Goal: Obtain resource: Obtain resource

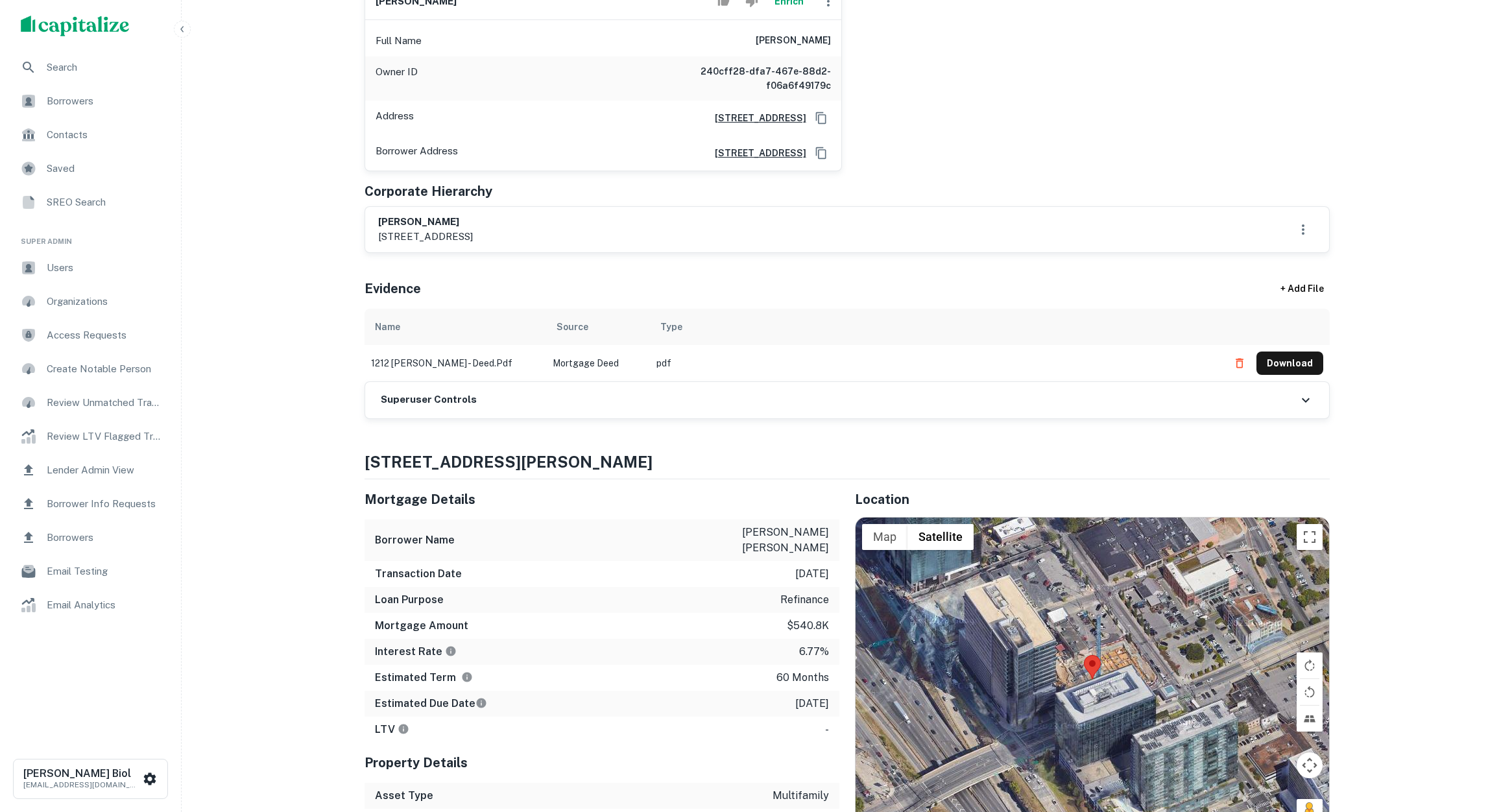
scroll to position [281, 0]
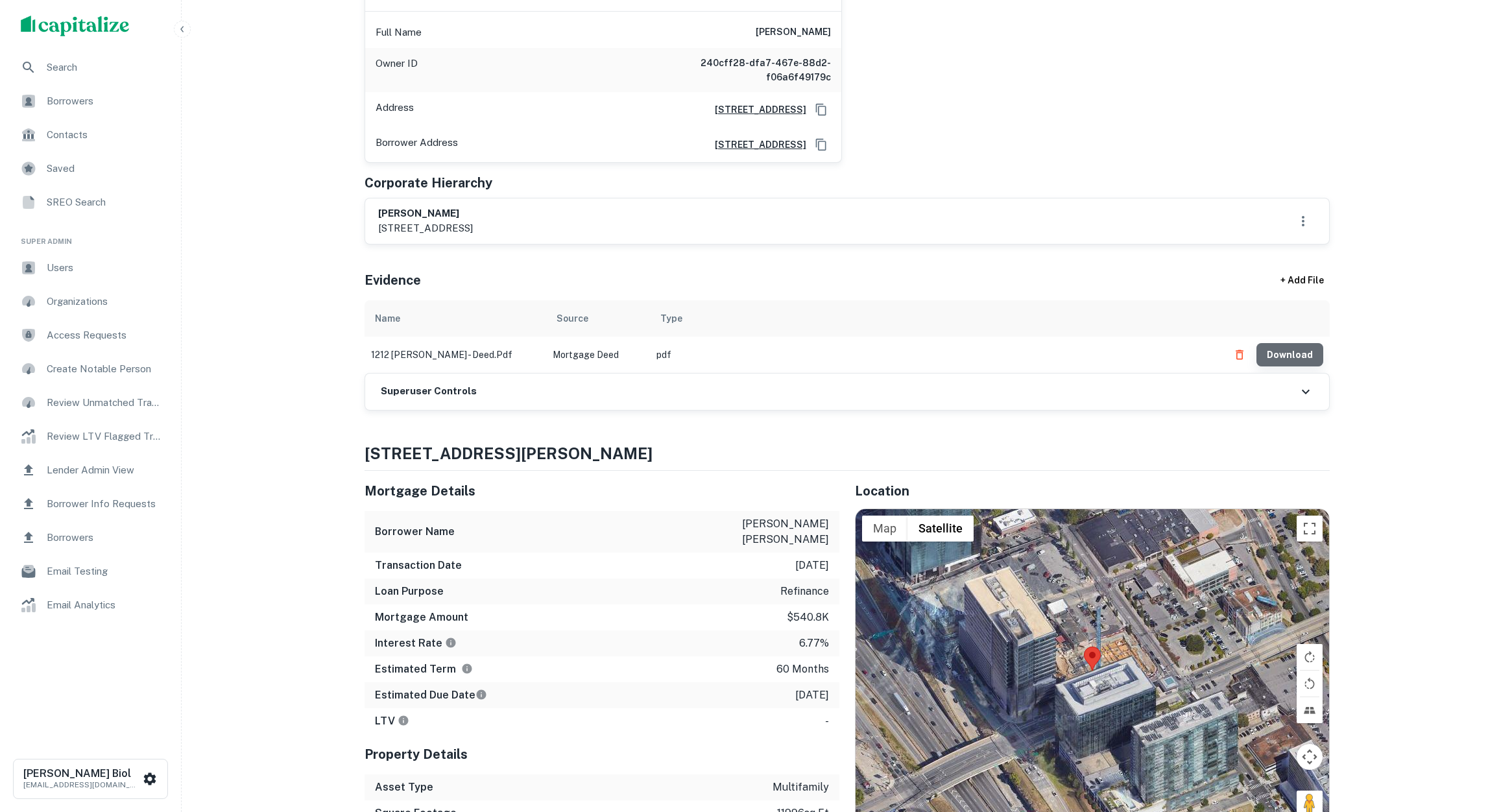
click at [1300, 357] on button "Download" at bounding box center [1289, 355] width 67 height 24
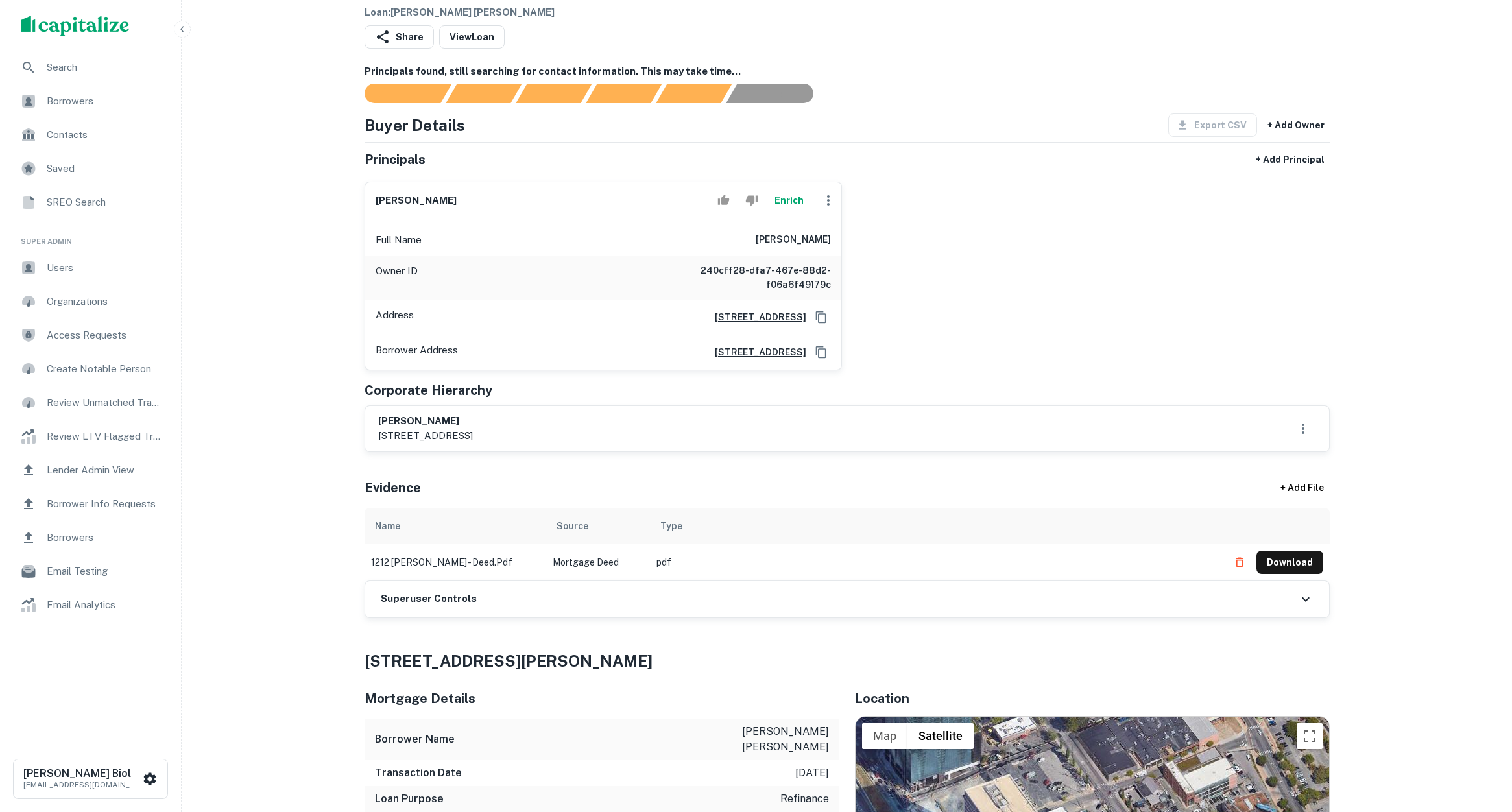
scroll to position [0, 0]
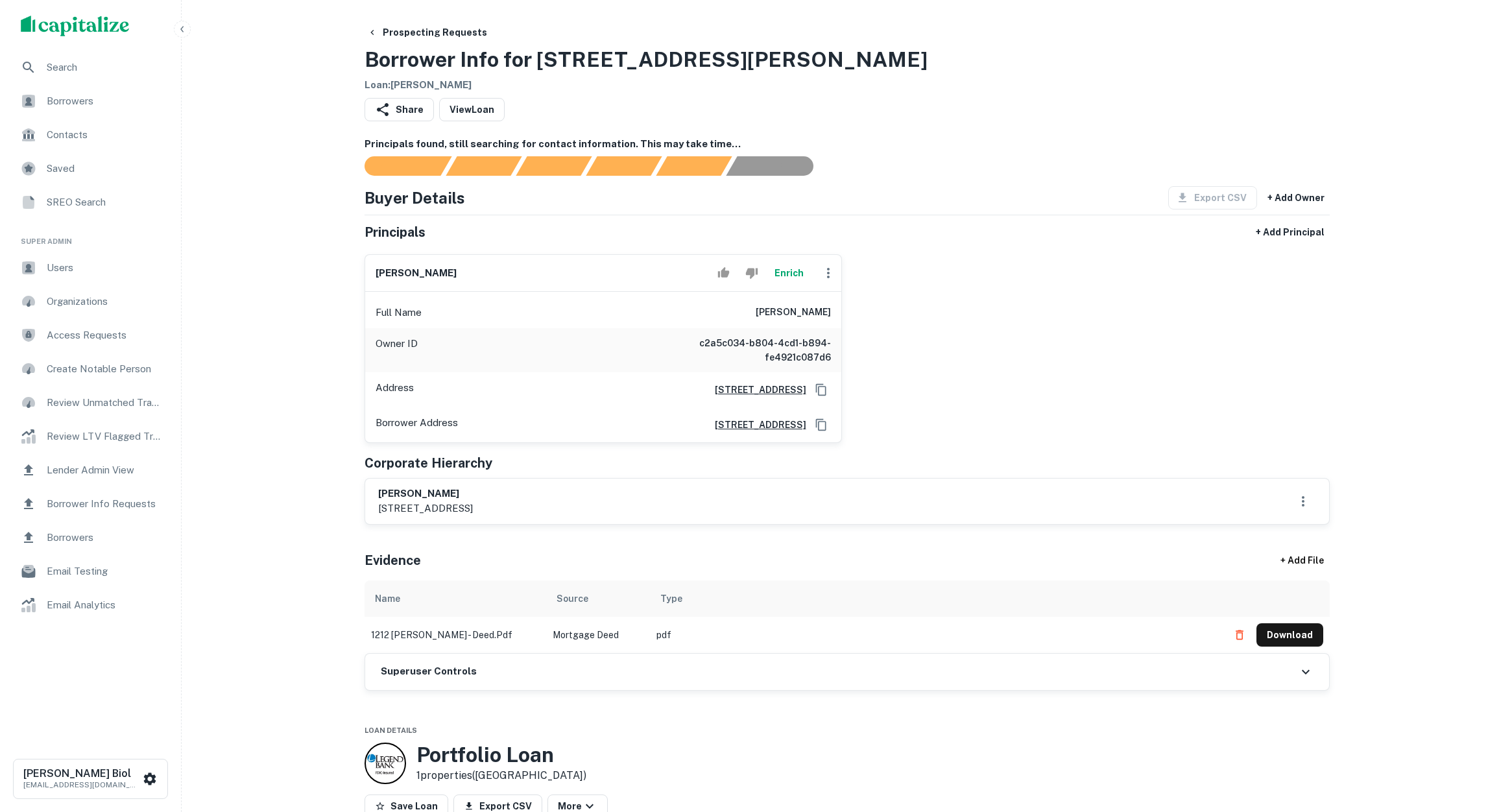
scroll to position [382, 0]
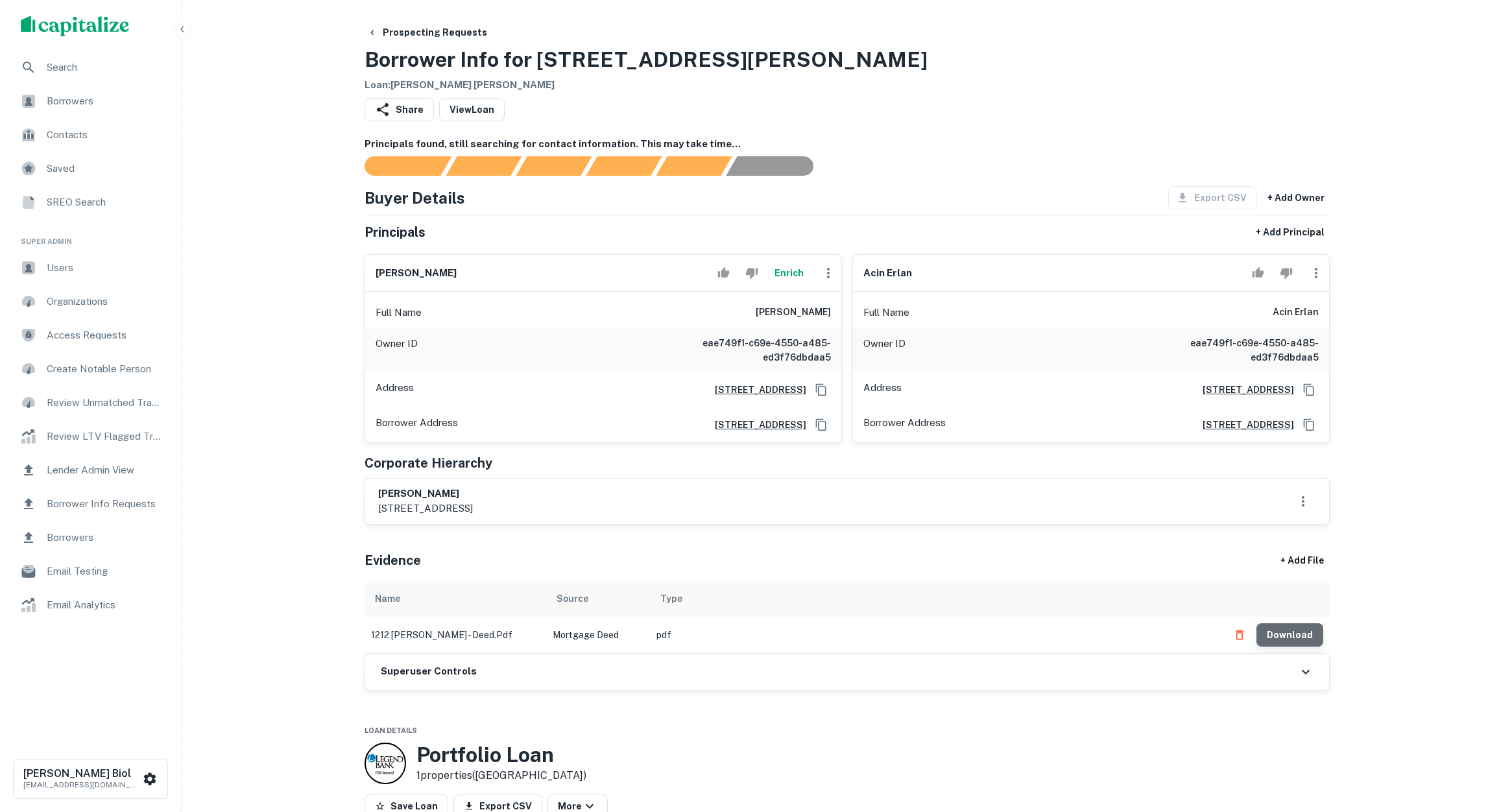
click at [1297, 631] on button "Download" at bounding box center [1289, 636] width 67 height 24
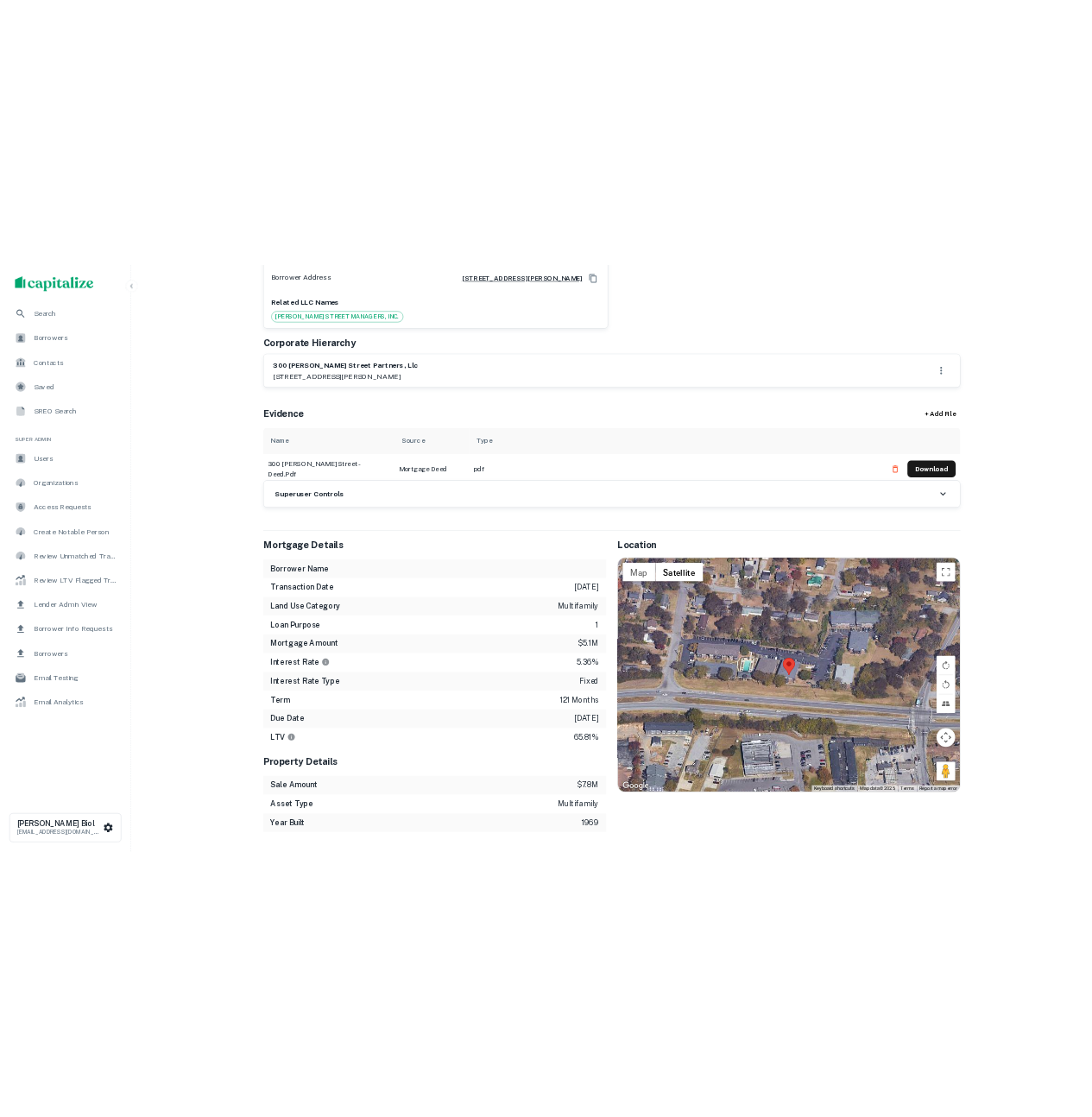
scroll to position [37, 0]
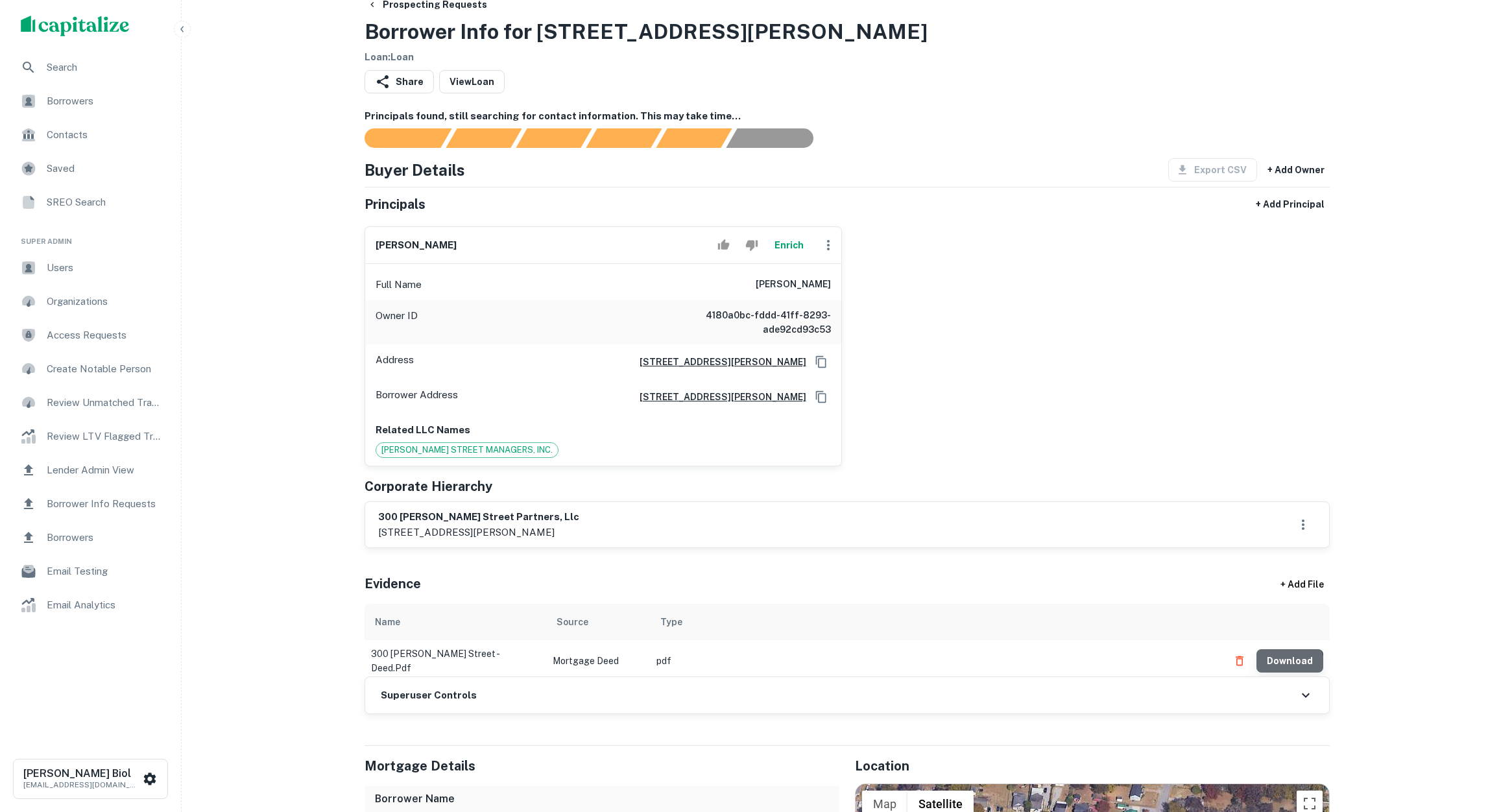
click at [1287, 664] on button "Download" at bounding box center [1289, 661] width 67 height 24
click at [791, 251] on button "Enrich" at bounding box center [789, 245] width 41 height 26
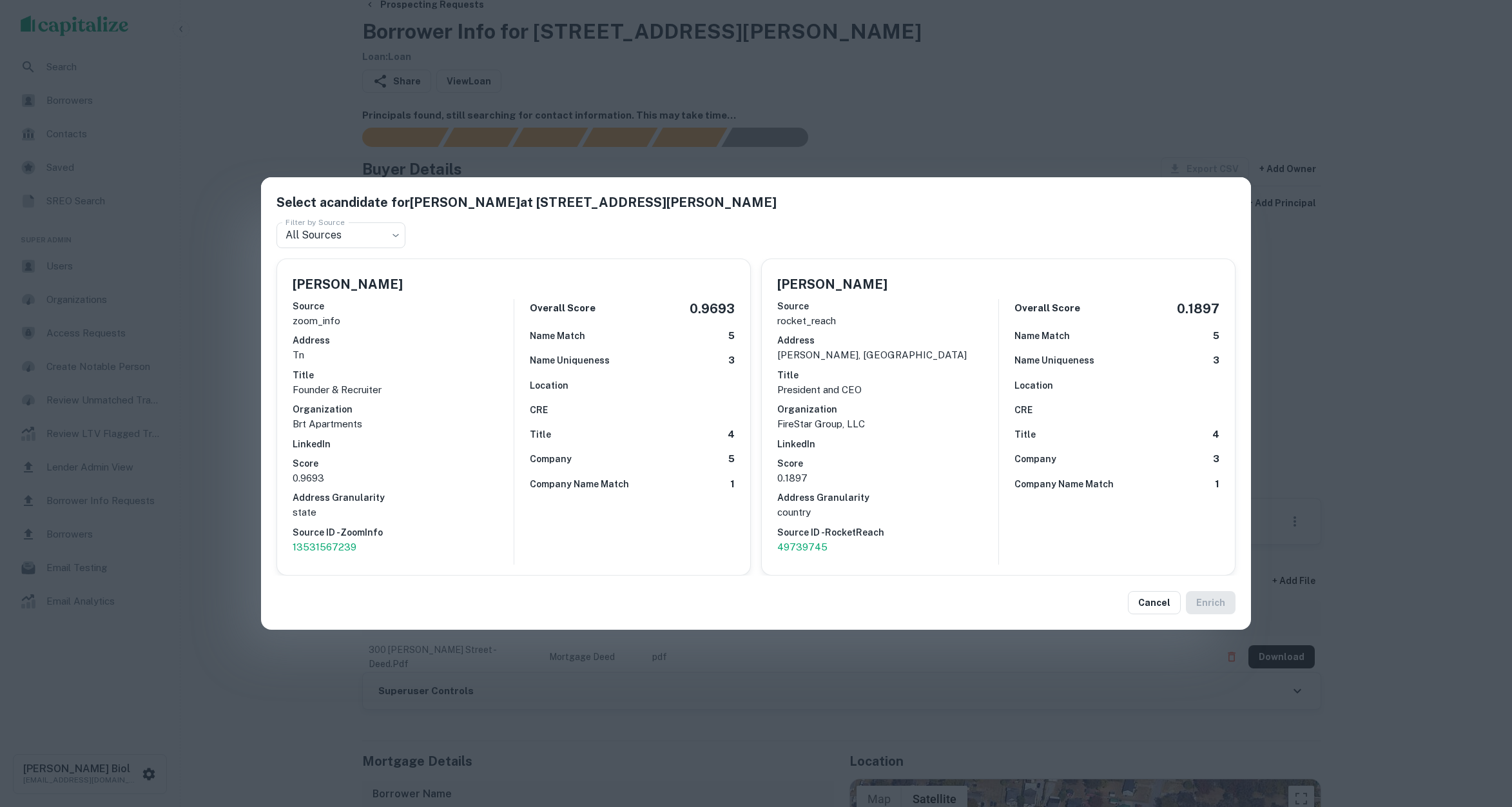
click at [1089, 77] on div "Select a candidate for [PERSON_NAME] at [STREET_ADDRESS][PERSON_NAME] Filter by…" at bounding box center [756, 404] width 1512 height 807
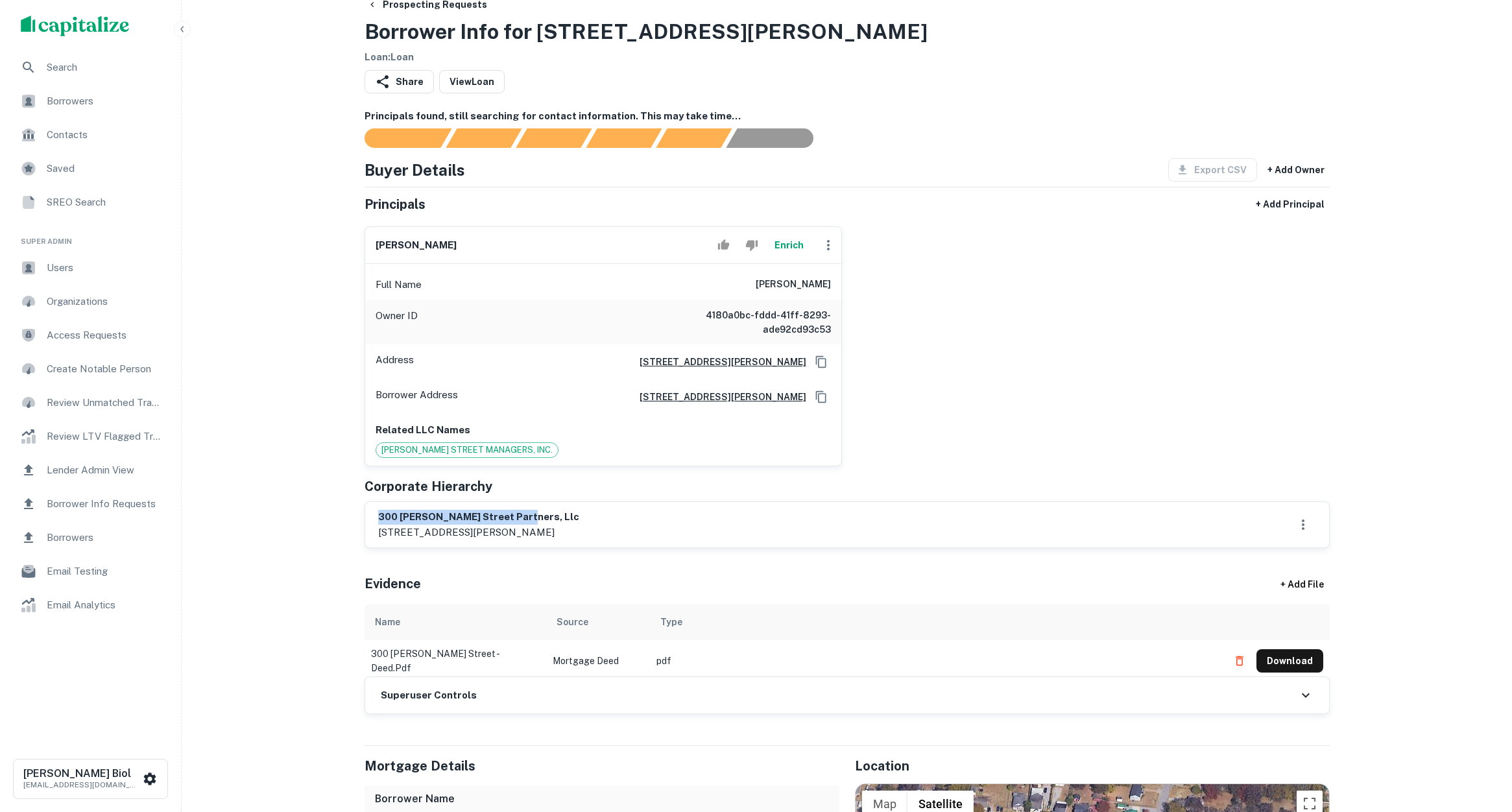
drag, startPoint x: 522, startPoint y: 519, endPoint x: 361, endPoint y: 521, distance: 161.0
click at [787, 245] on button "Enrich" at bounding box center [789, 245] width 41 height 26
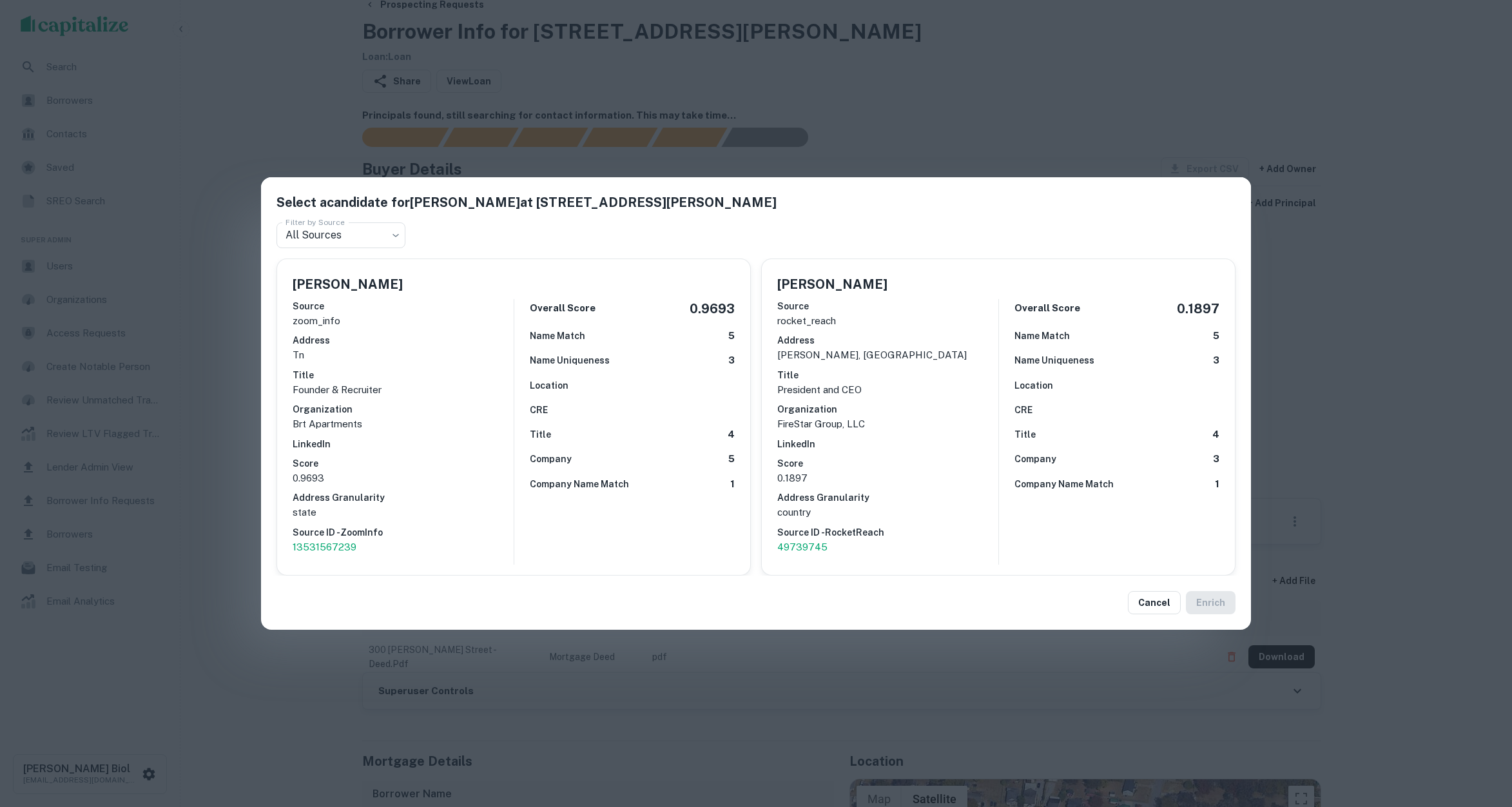
click at [1036, 128] on div "Select a candidate for [PERSON_NAME] at [STREET_ADDRESS][PERSON_NAME] Filter by…" at bounding box center [756, 404] width 1512 height 807
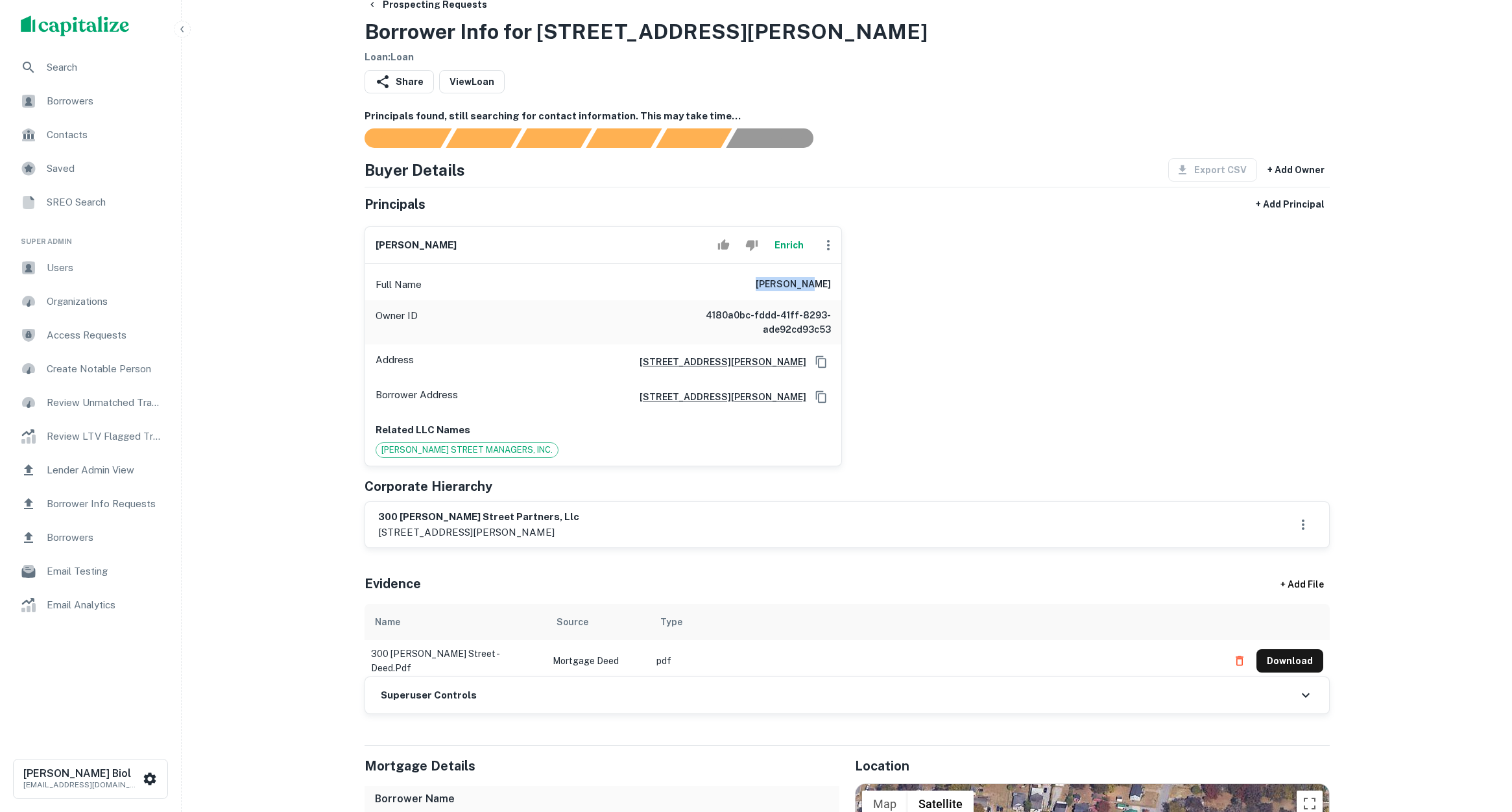
drag, startPoint x: 784, startPoint y: 281, endPoint x: 834, endPoint y: 283, distance: 50.0
click at [834, 283] on div "Full Name [PERSON_NAME]" at bounding box center [603, 285] width 476 height 31
copy h6 "[PERSON_NAME]"
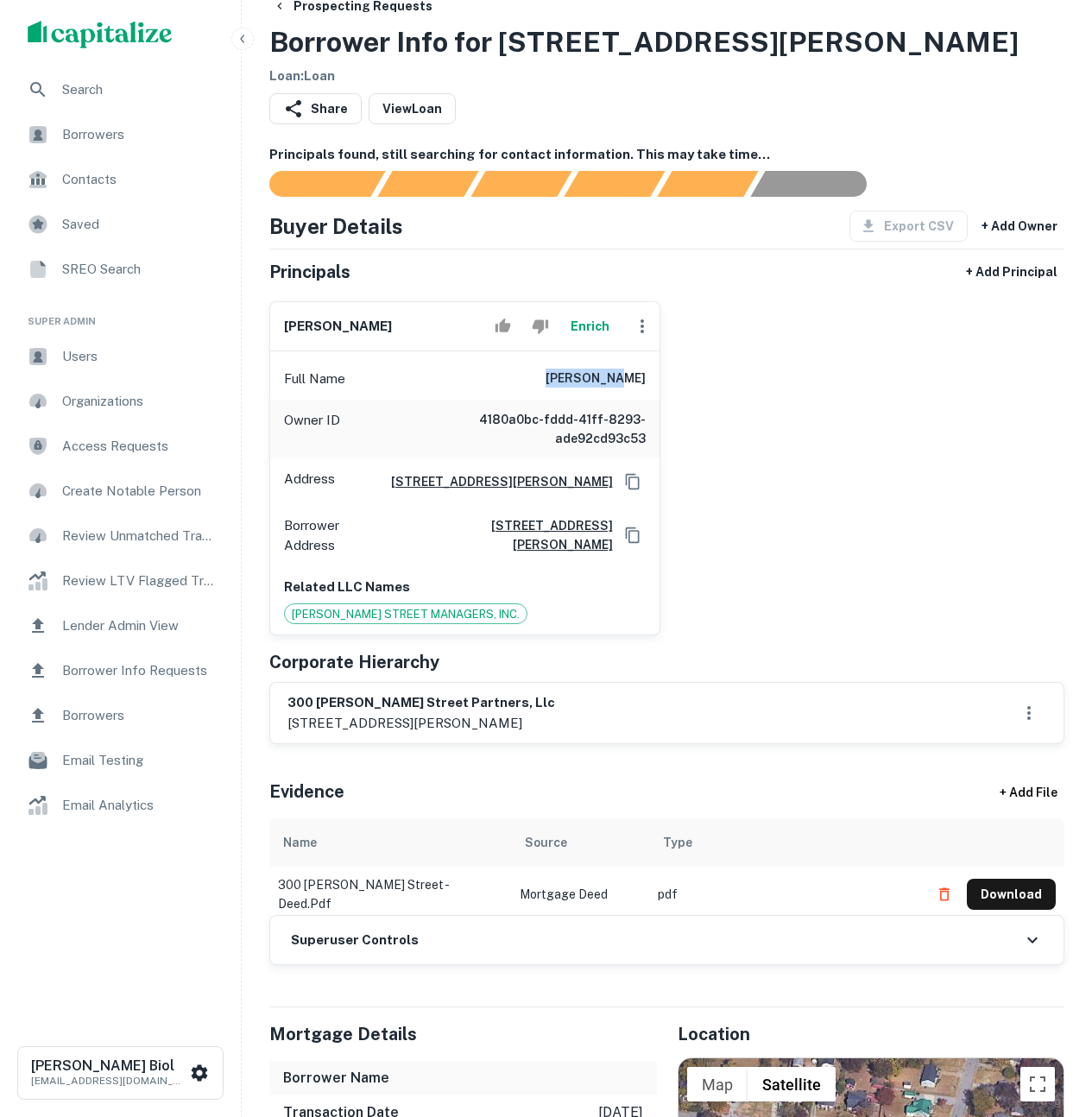
click at [822, 363] on div "[PERSON_NAME] Enrich Full Name [PERSON_NAME] Owner ID 4180a0bc-fddd-41ff-8293-a…" at bounding box center [659, 462] width 808 height 348
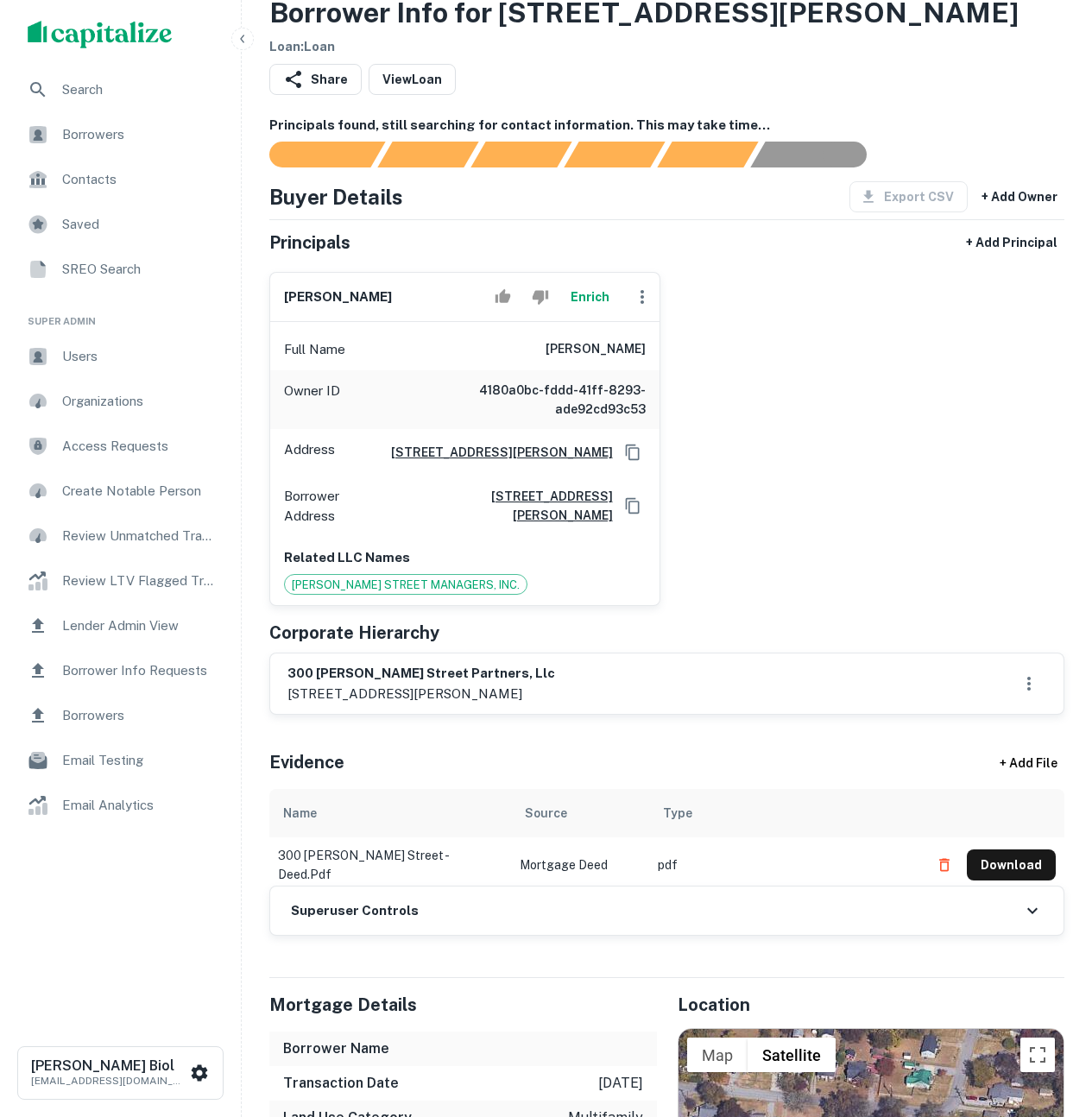
scroll to position [0, 0]
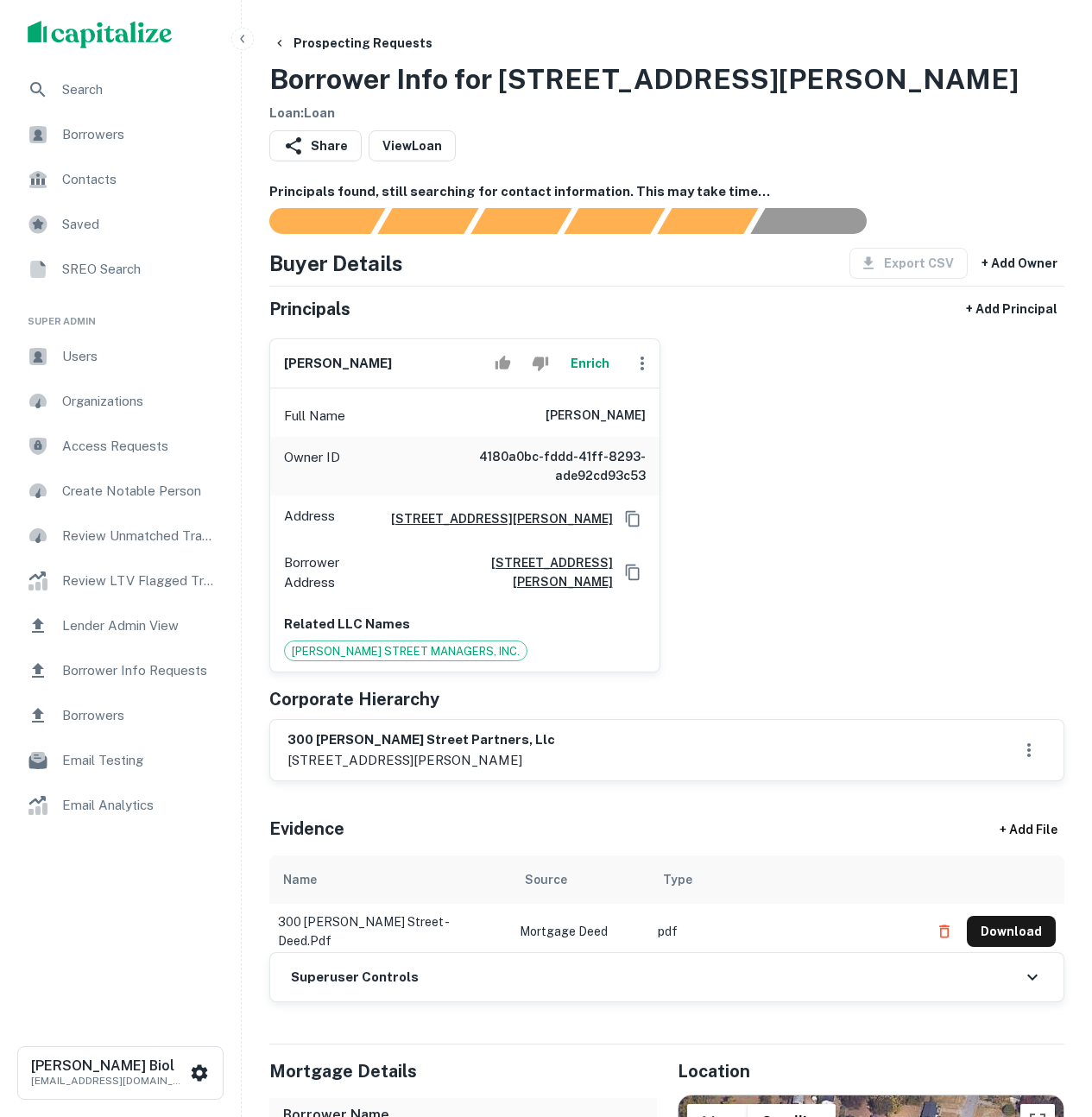
click at [598, 366] on button "Enrich" at bounding box center [590, 363] width 55 height 34
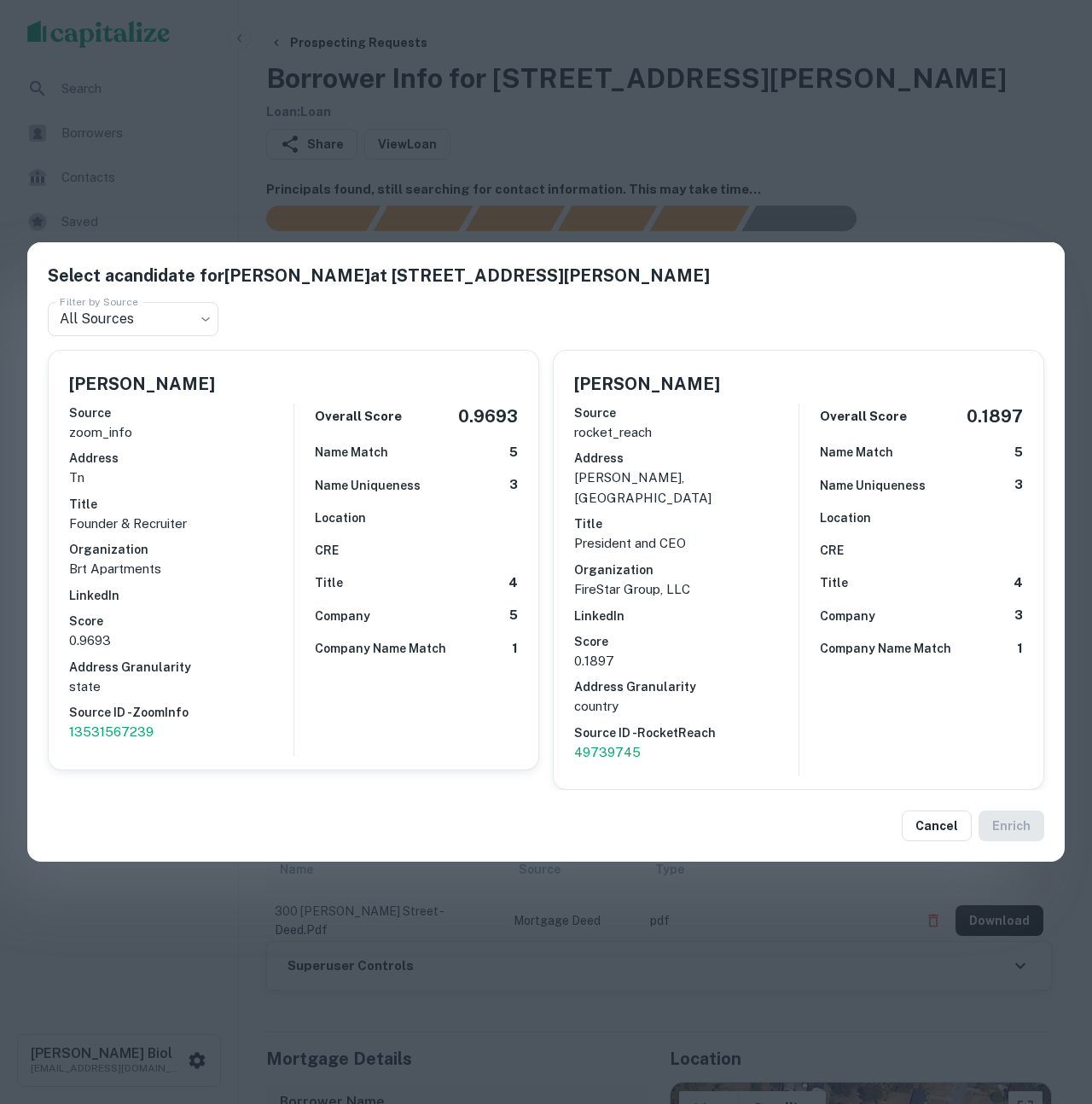
click at [961, 186] on div "Select a candidate for [PERSON_NAME] at [STREET_ADDRESS][PERSON_NAME] Filter by…" at bounding box center [546, 552] width 1092 height 1104
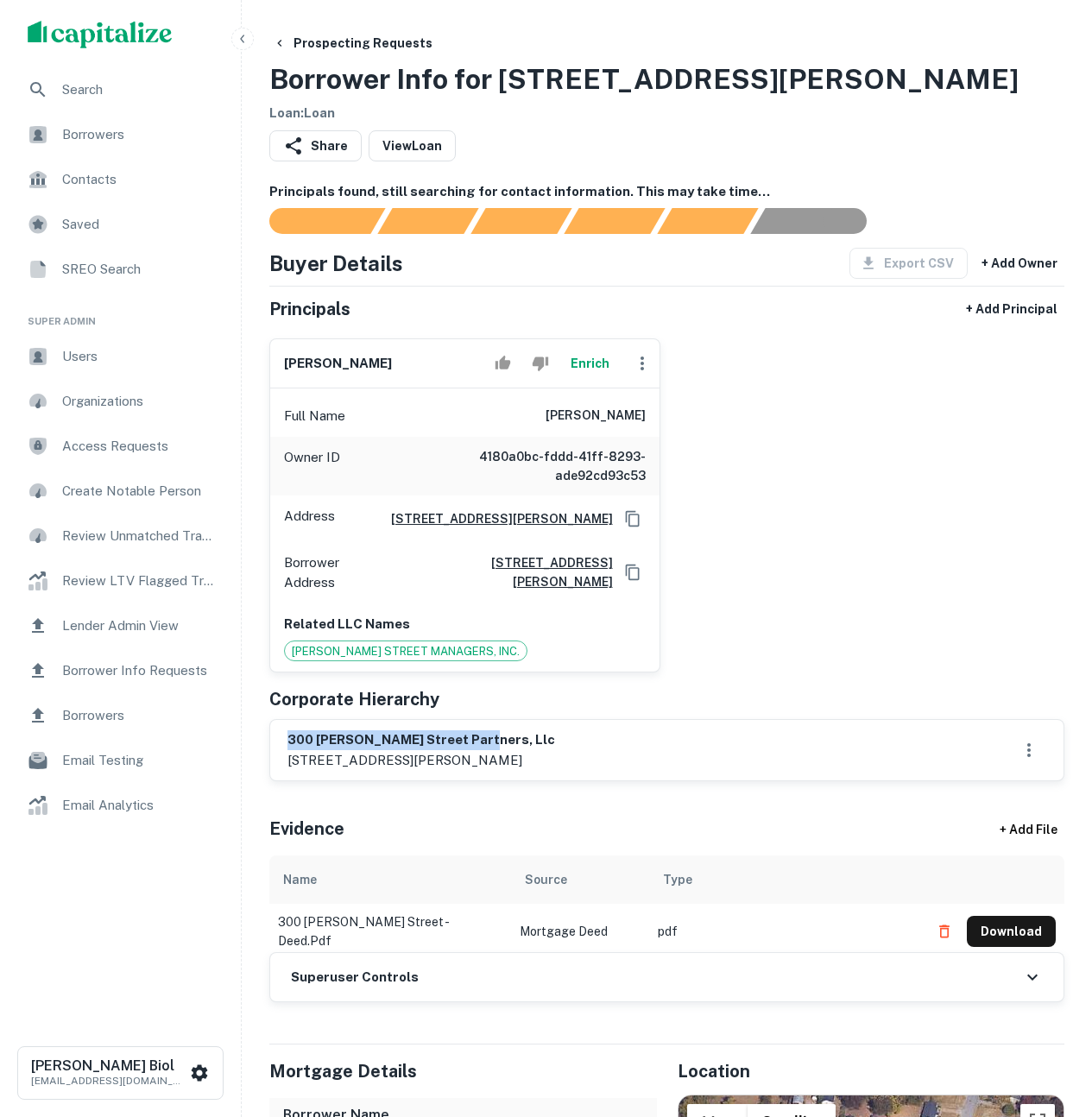
drag, startPoint x: 469, startPoint y: 739, endPoint x: 262, endPoint y: 736, distance: 207.0
copy h6 "300 [PERSON_NAME] street partners, llc"
click at [786, 570] on div "[PERSON_NAME] Enrich Full Name [PERSON_NAME] Owner ID 4180a0bc-fddd-41ff-8293-a…" at bounding box center [659, 498] width 808 height 348
click at [822, 379] on div "[PERSON_NAME] Enrich Full Name [PERSON_NAME] Owner ID 4180a0bc-fddd-41ff-8293-a…" at bounding box center [659, 498] width 808 height 348
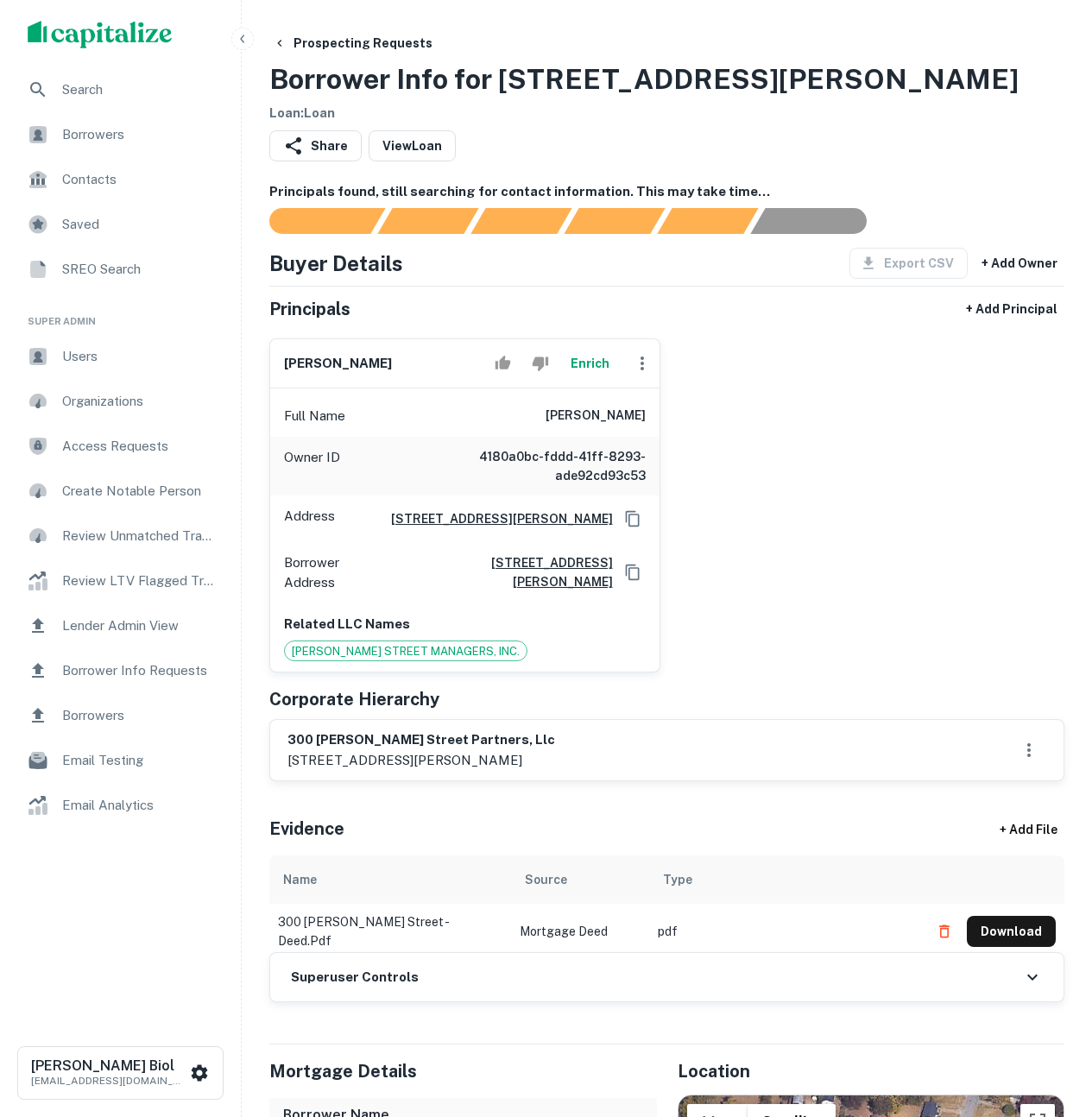
click at [987, 164] on div "Share View Loan" at bounding box center [666, 149] width 794 height 38
click at [600, 360] on button "Enrich" at bounding box center [590, 363] width 55 height 34
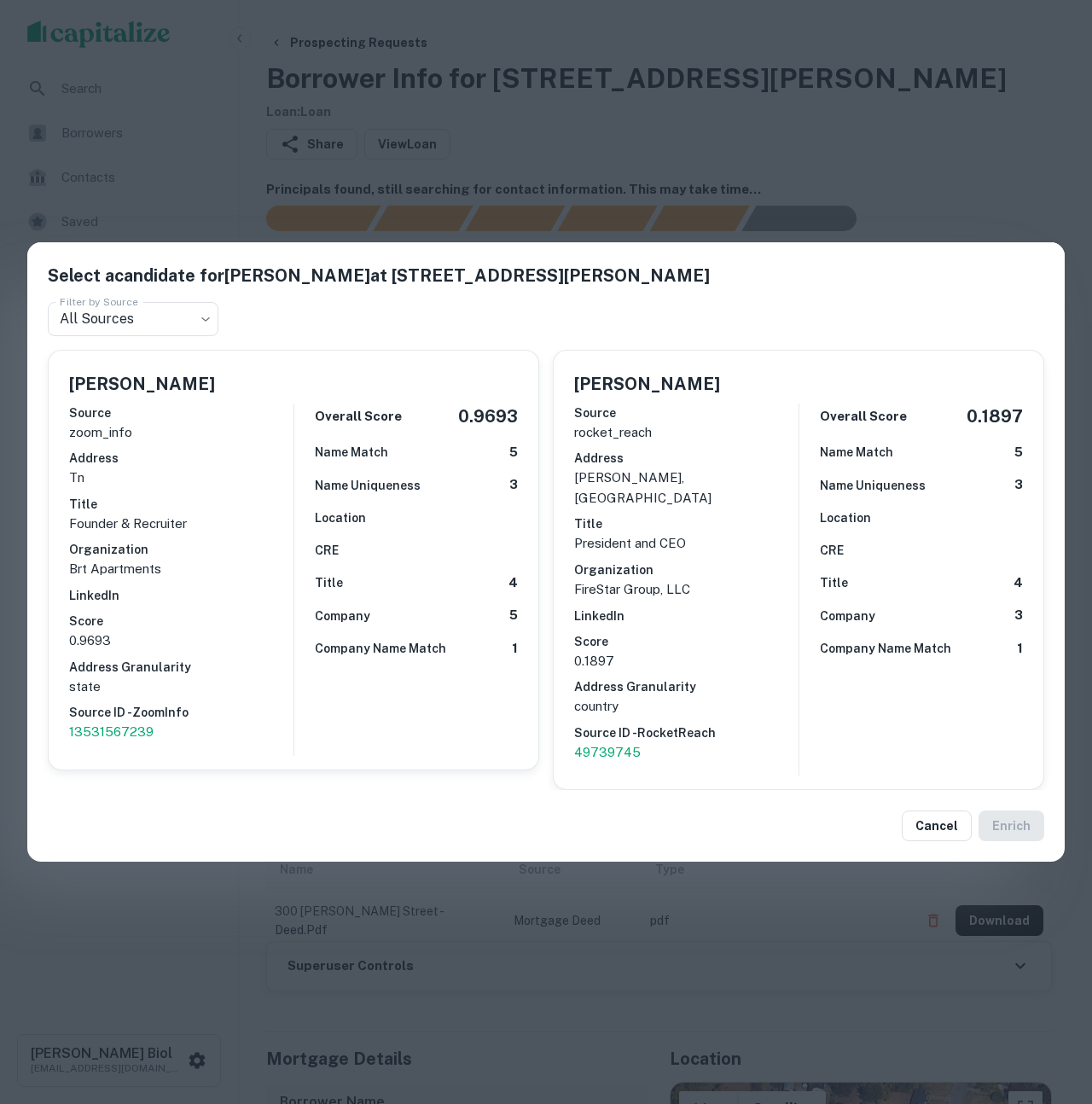
click at [872, 560] on div "CRE" at bounding box center [921, 550] width 203 height 18
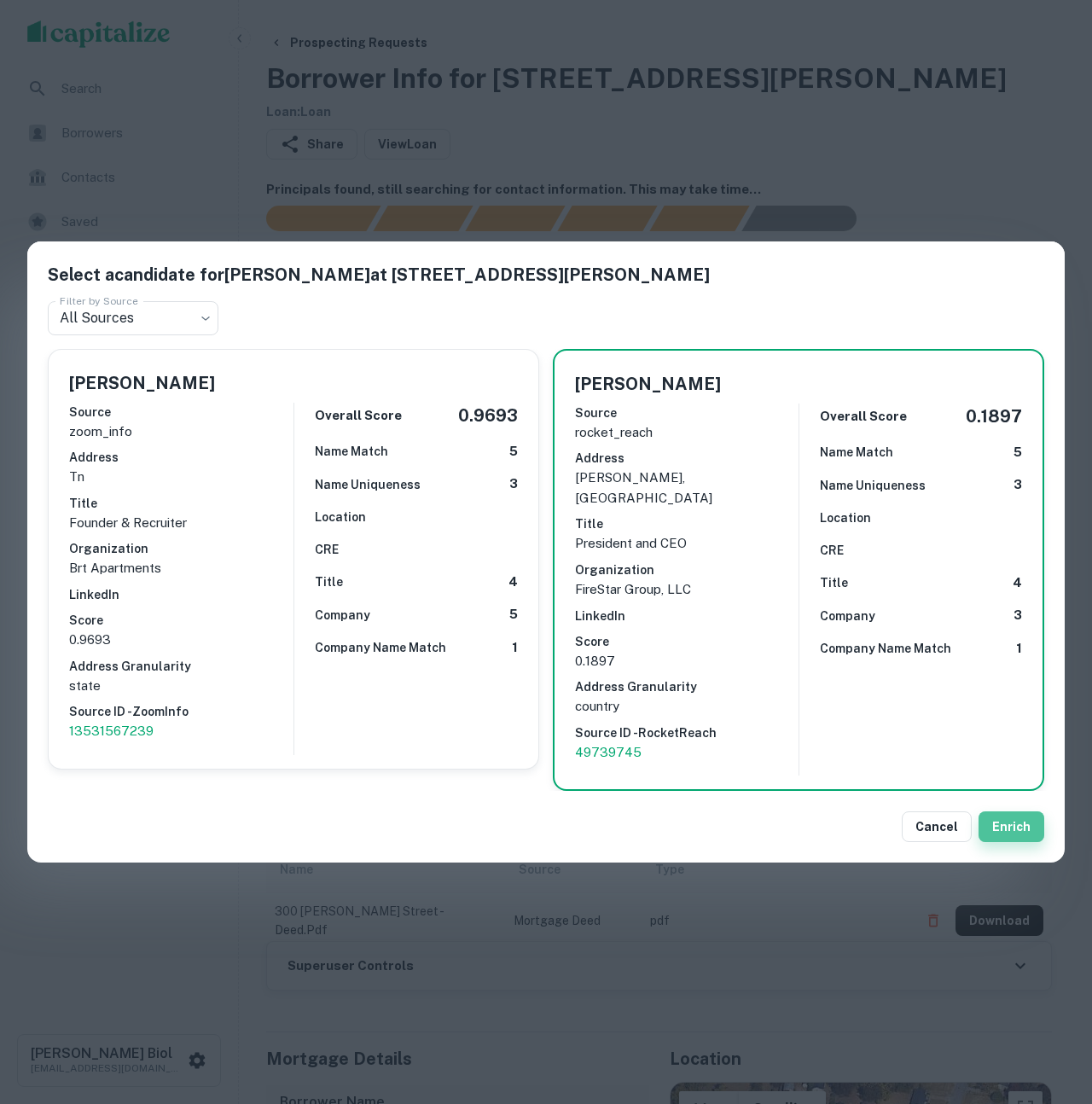
click at [1008, 822] on button "Enrich" at bounding box center [1011, 827] width 66 height 31
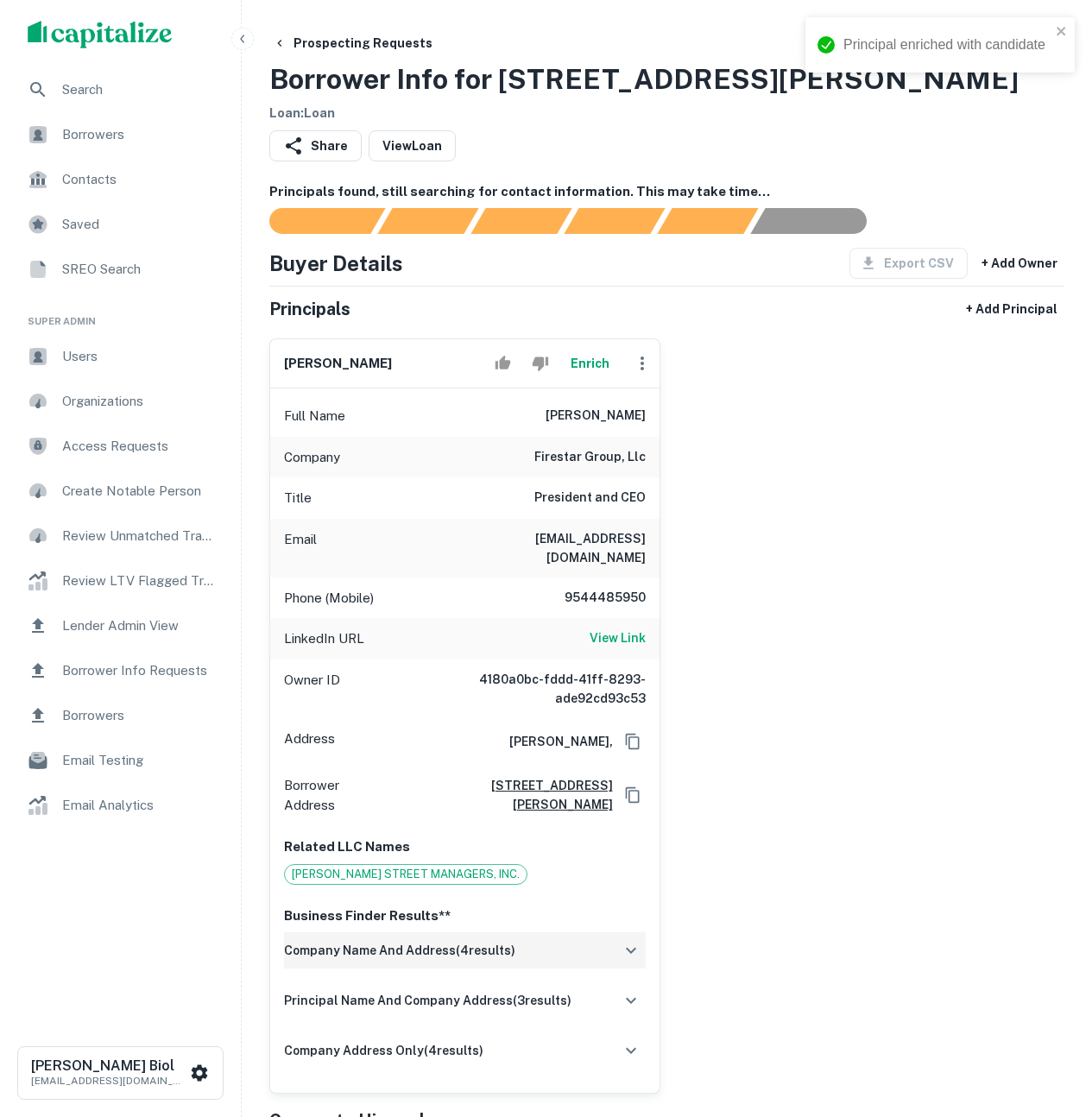
click at [619, 936] on button "button" at bounding box center [630, 951] width 29 height 29
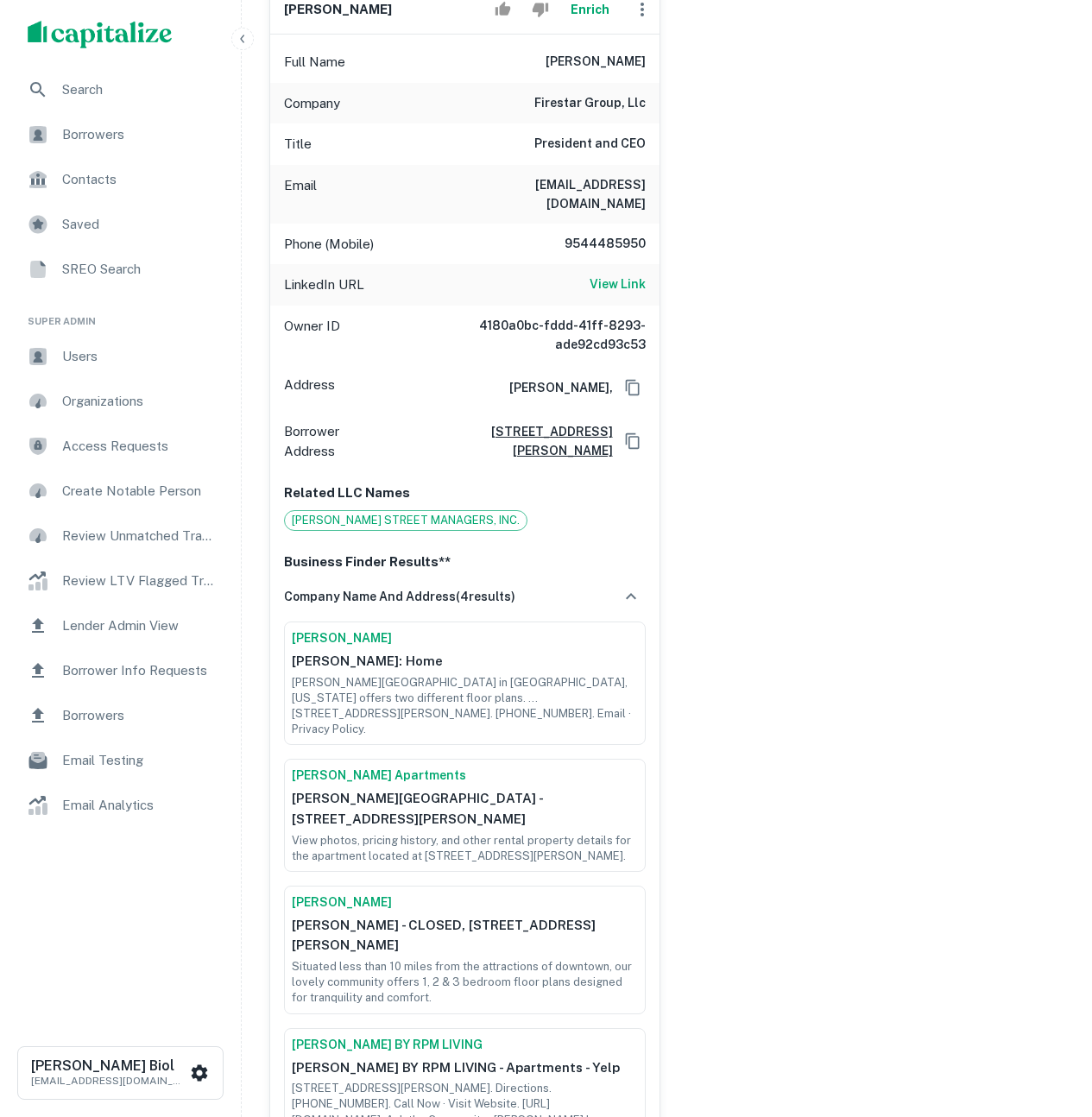
scroll to position [701, 0]
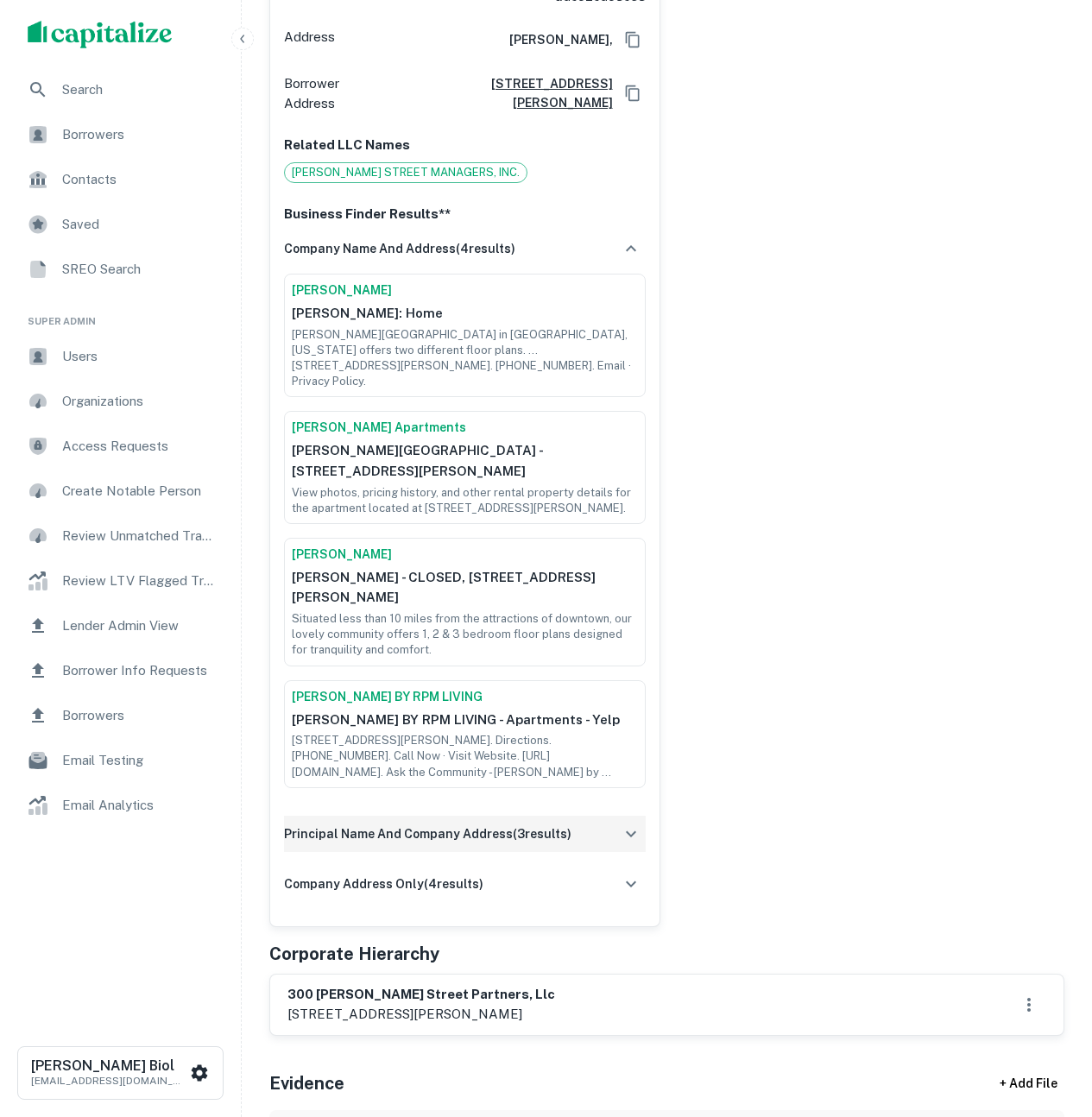
click at [627, 823] on icon "button" at bounding box center [630, 833] width 21 height 21
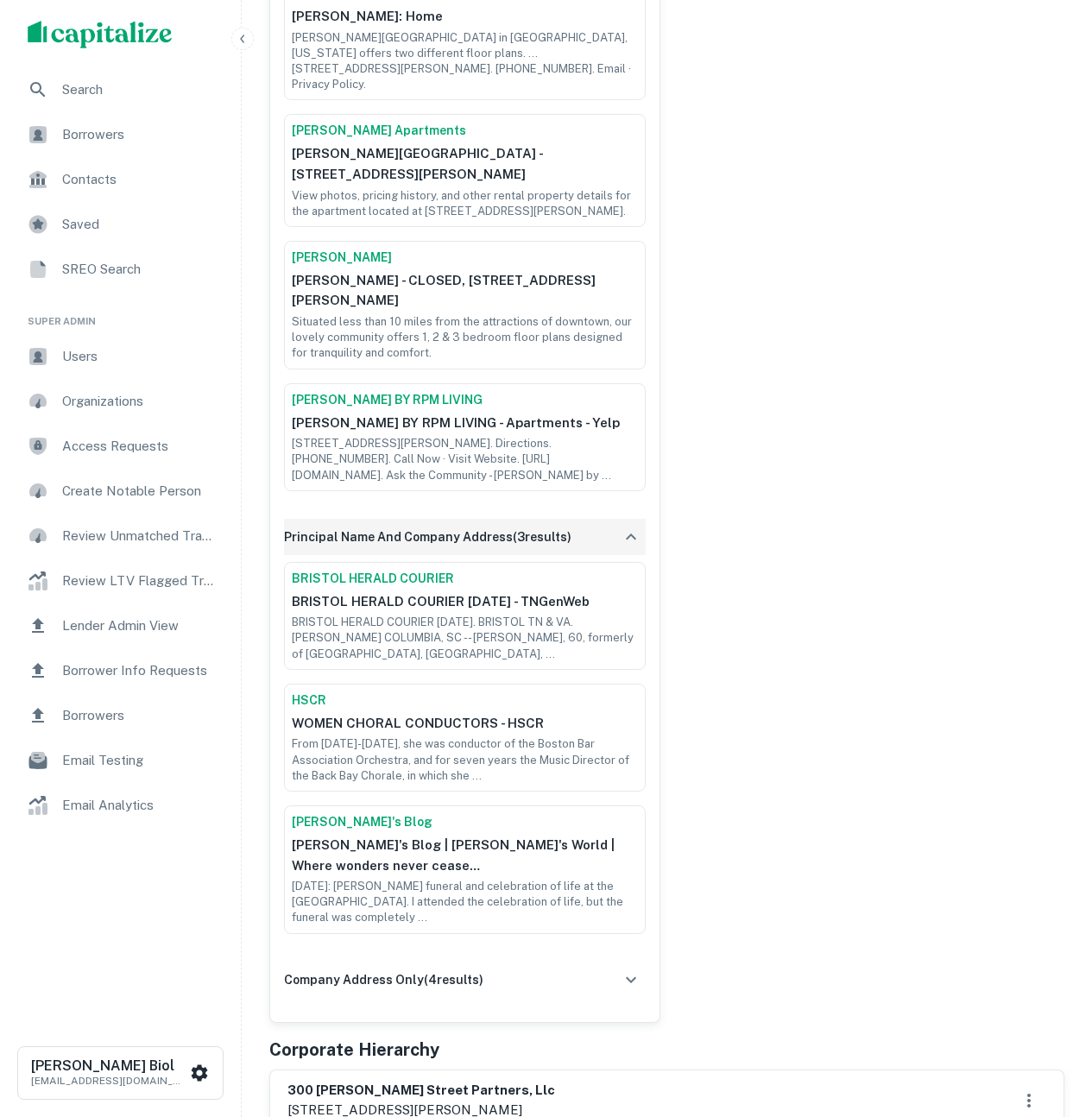
scroll to position [1088, 0]
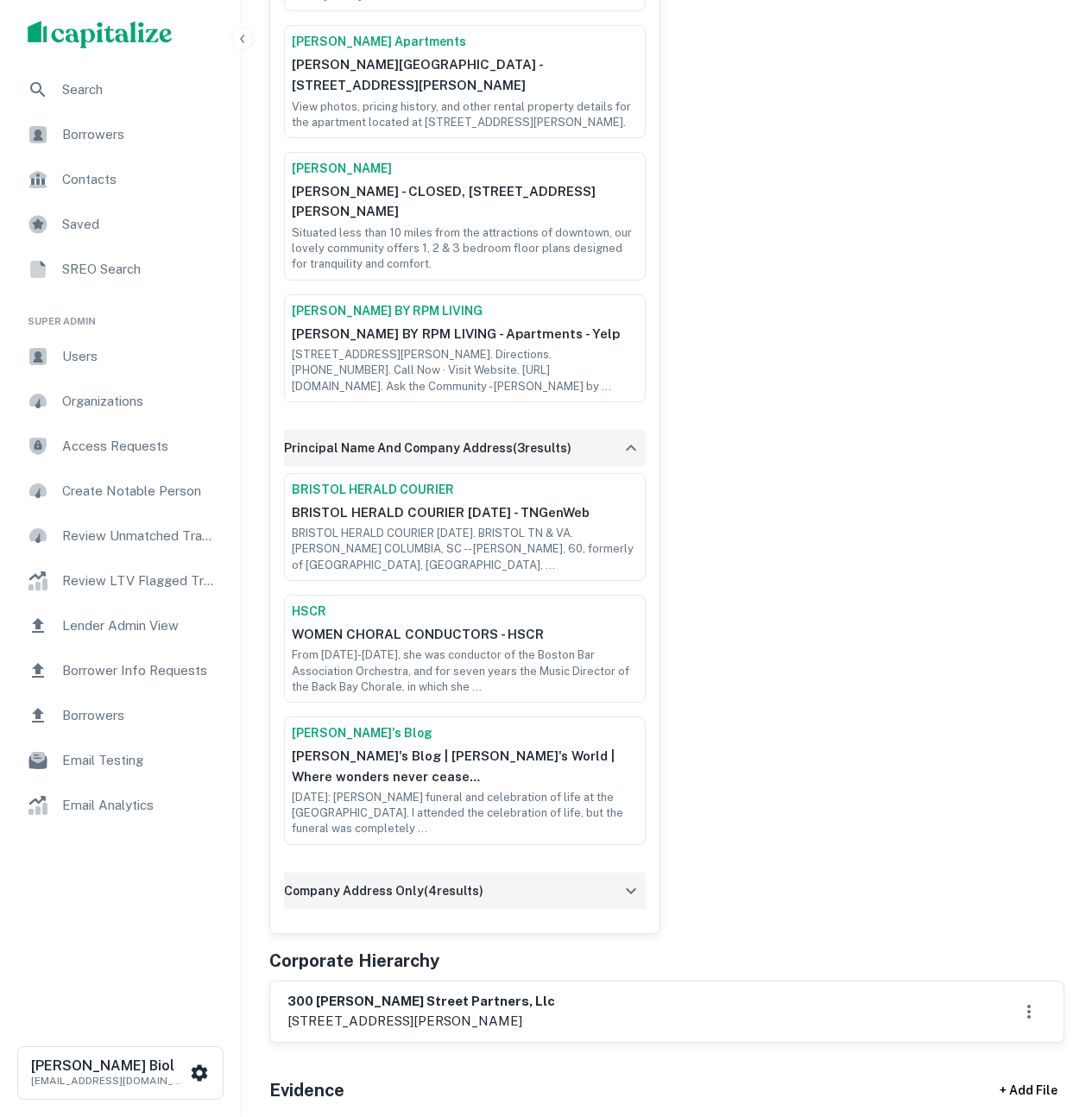
click at [612, 872] on div "company address only ( 4 results)" at bounding box center [464, 890] width 361 height 36
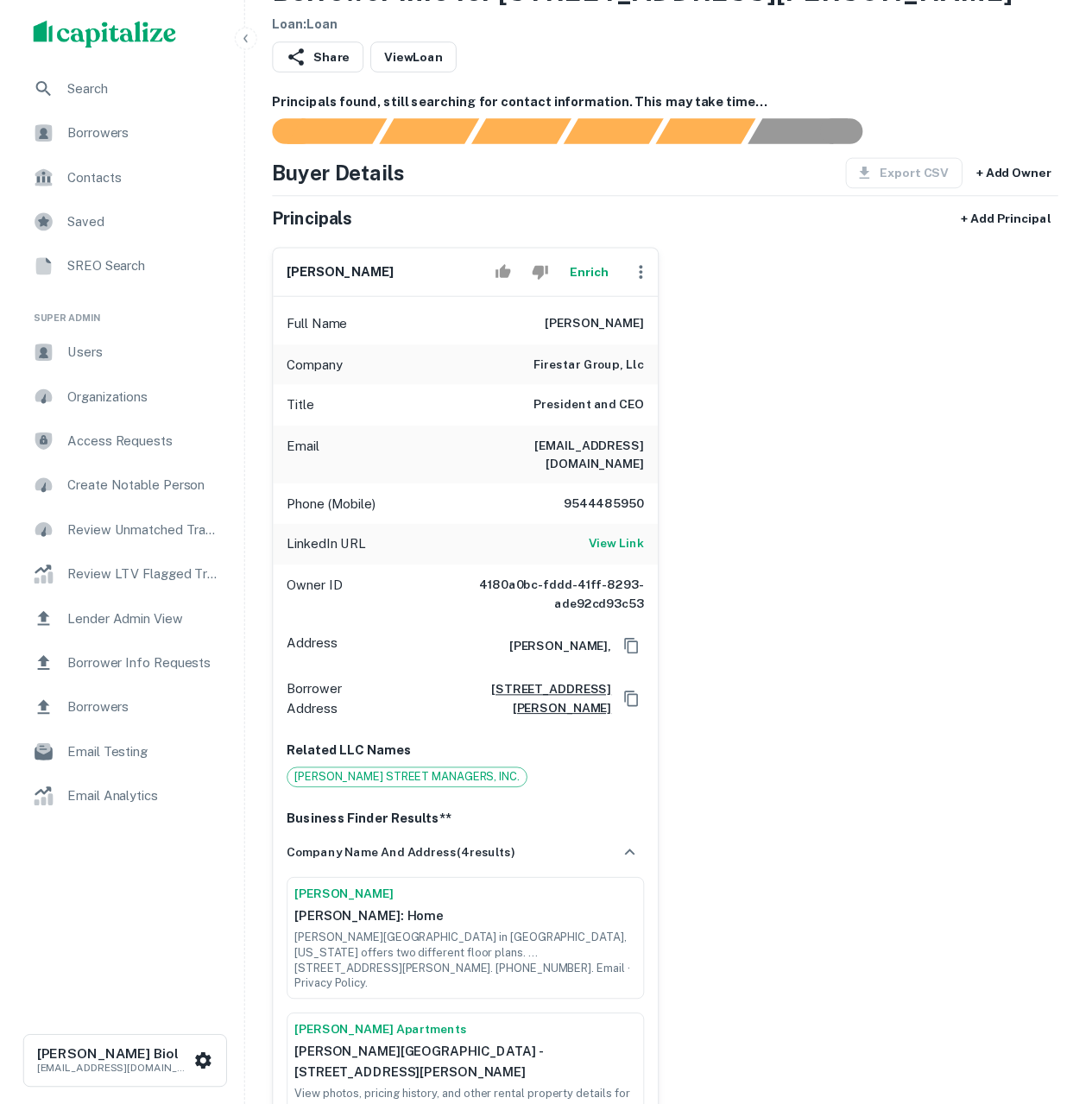
scroll to position [0, 0]
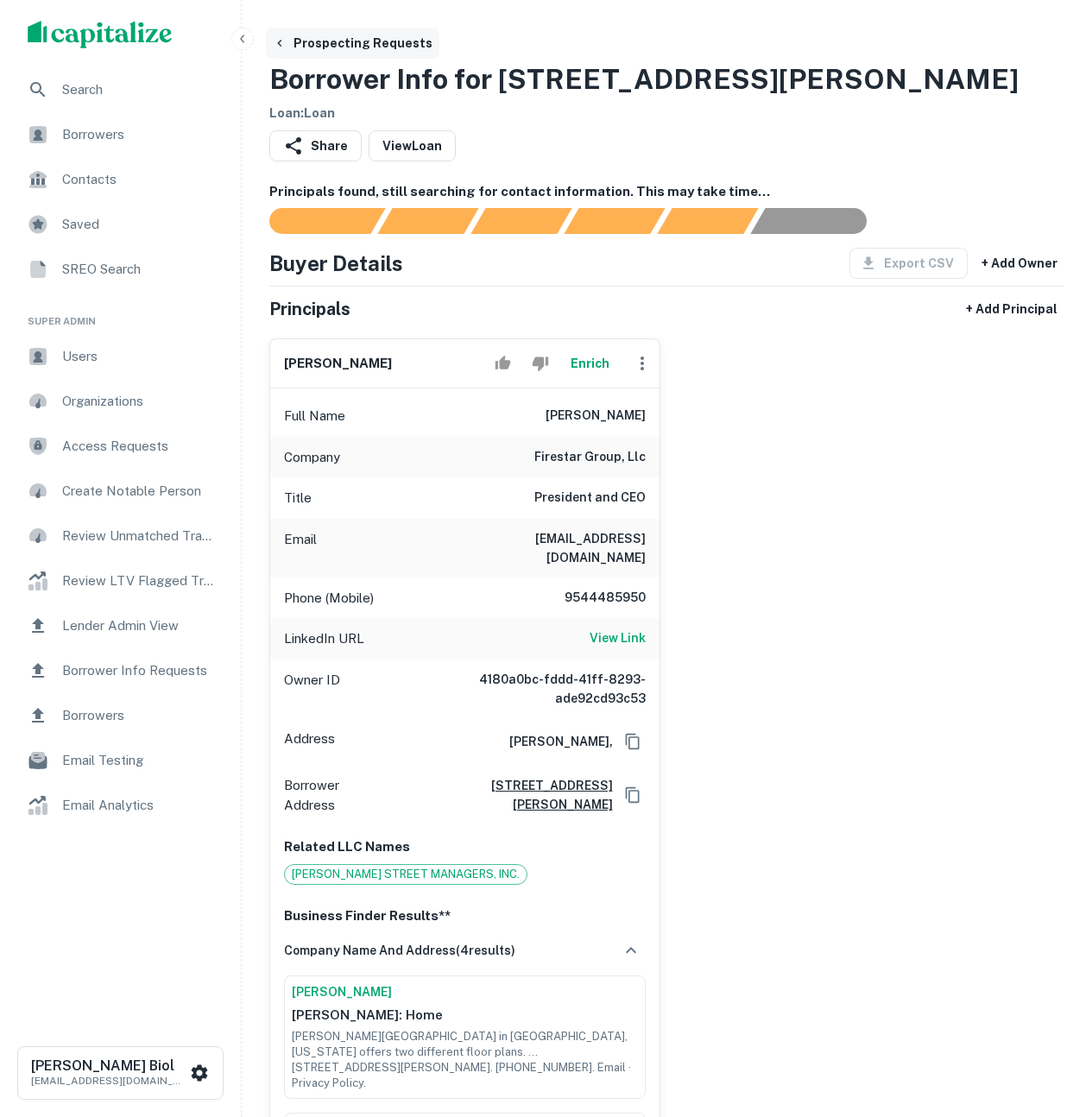
click at [287, 44] on button "Prospecting Requests" at bounding box center [353, 43] width 174 height 31
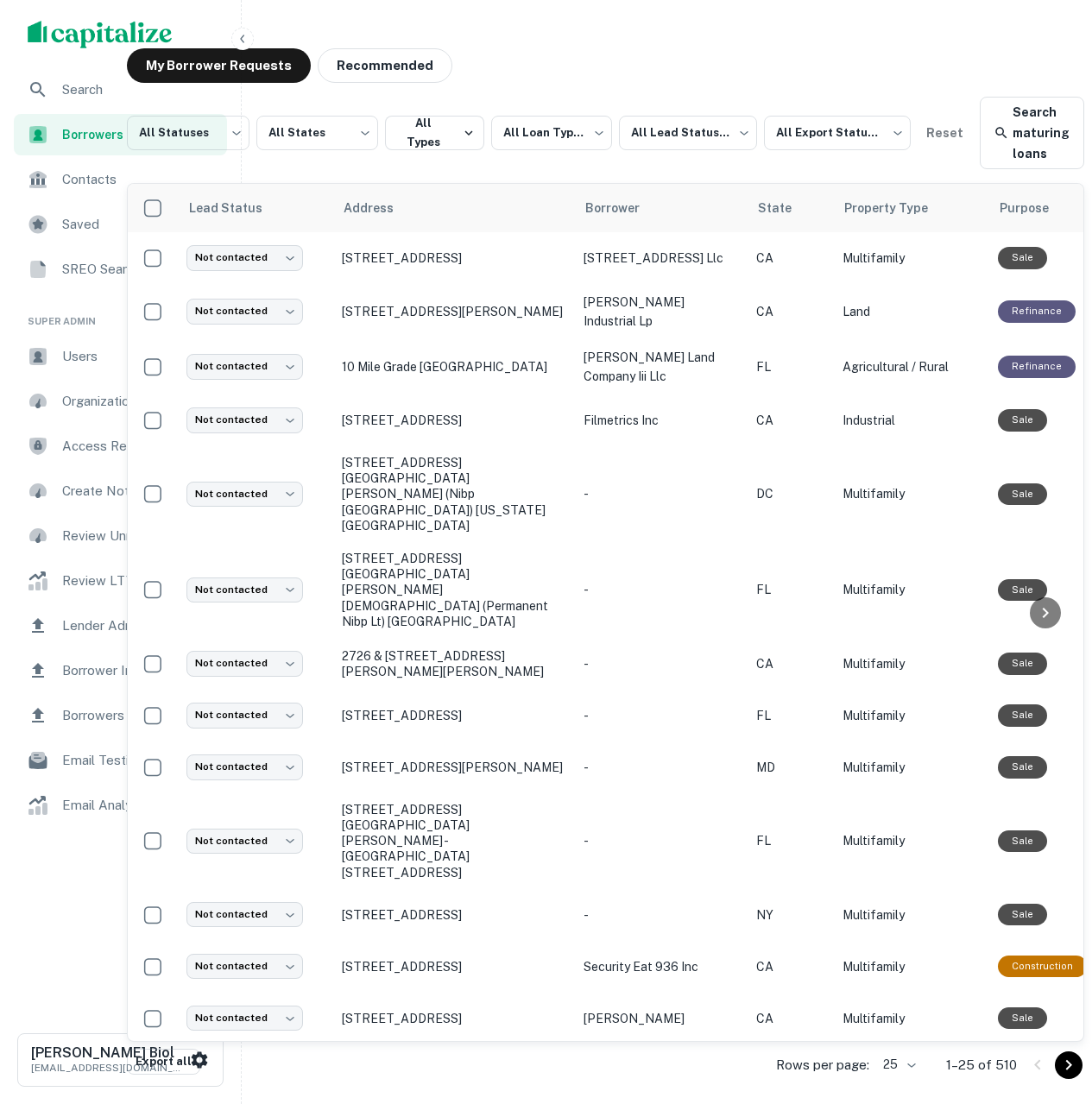
click at [239, 38] on icon "button" at bounding box center [243, 39] width 14 height 14
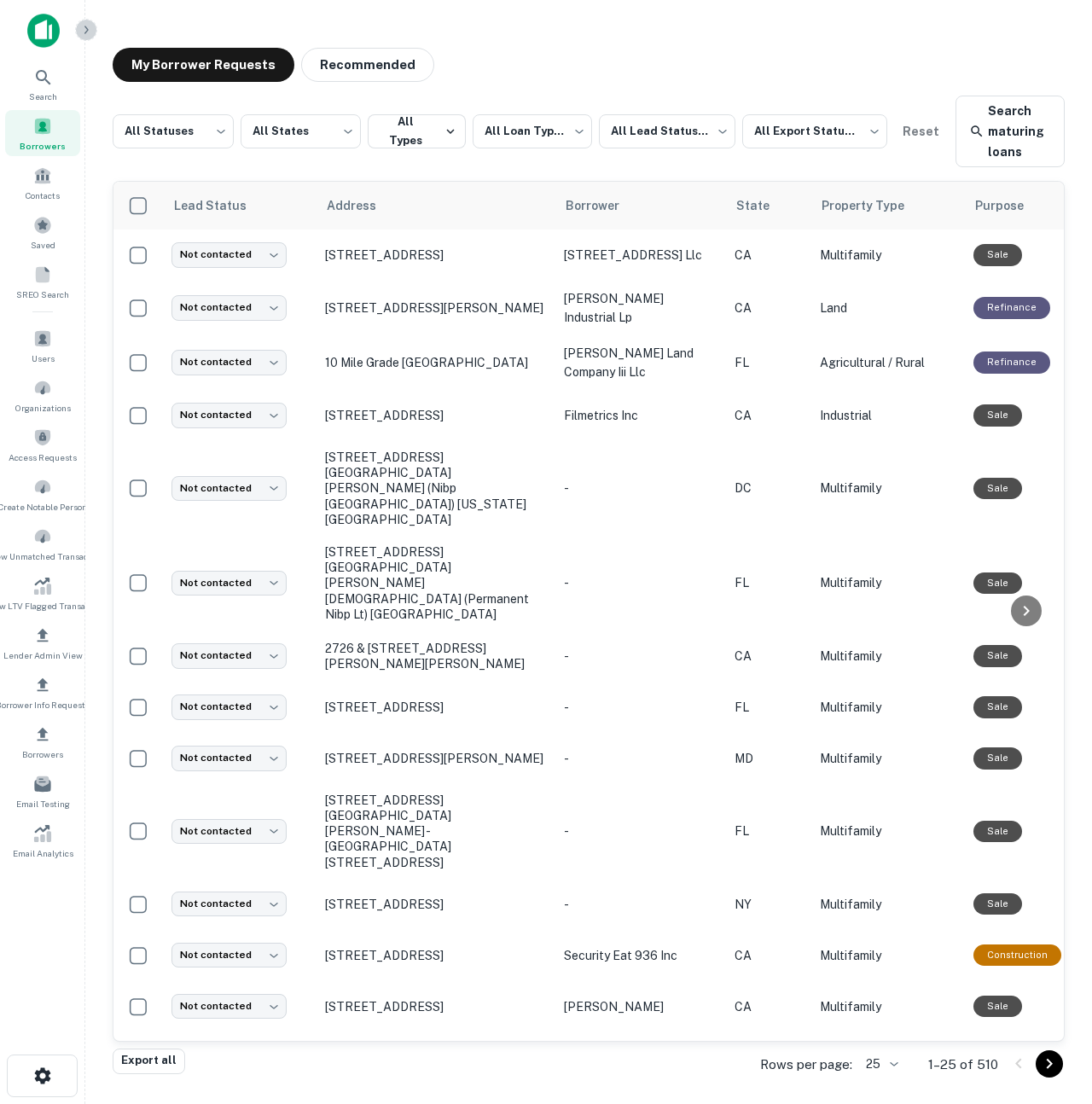
click at [84, 31] on icon "button" at bounding box center [86, 30] width 14 height 14
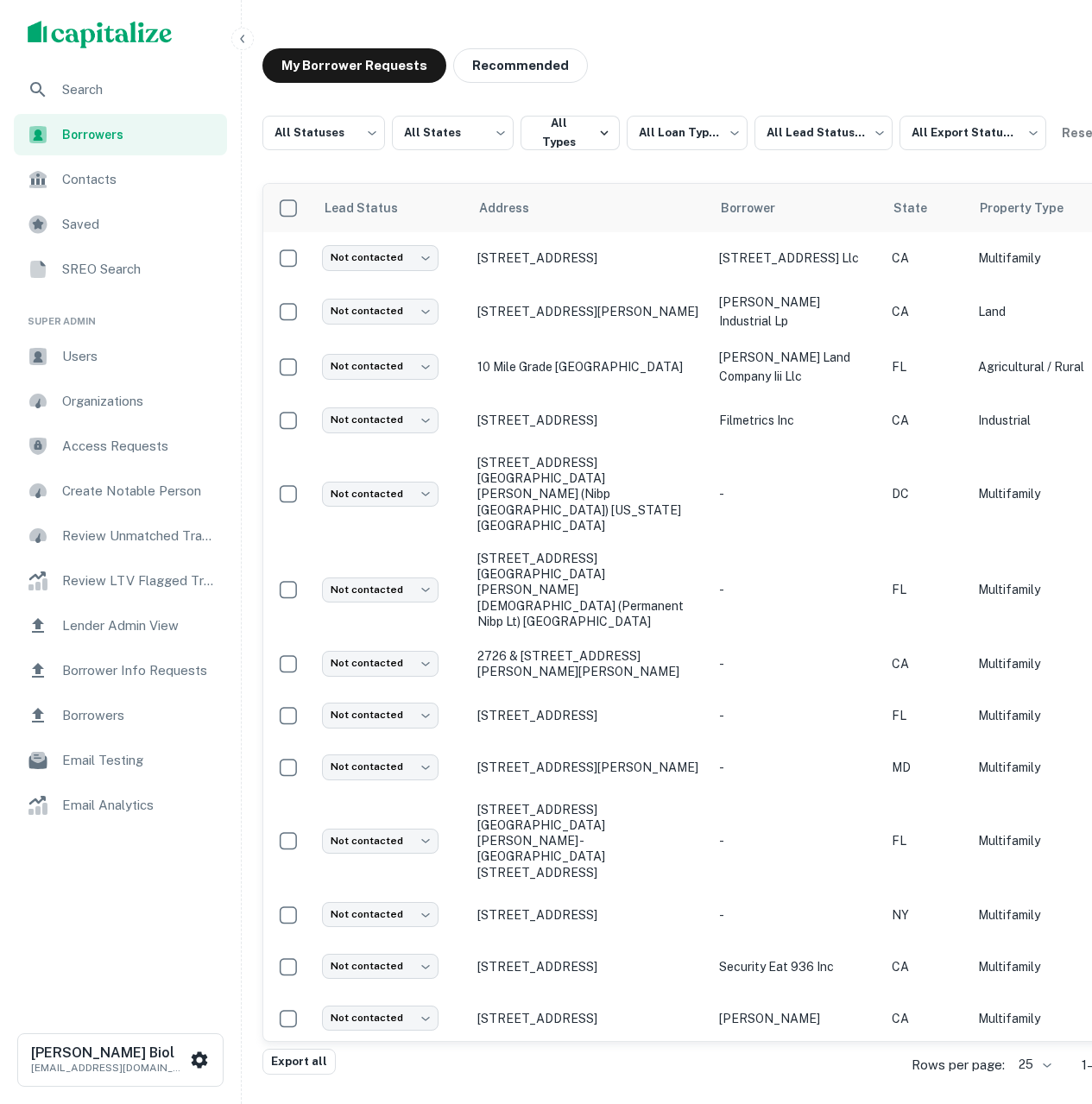
click at [239, 35] on icon "button" at bounding box center [243, 39] width 14 height 14
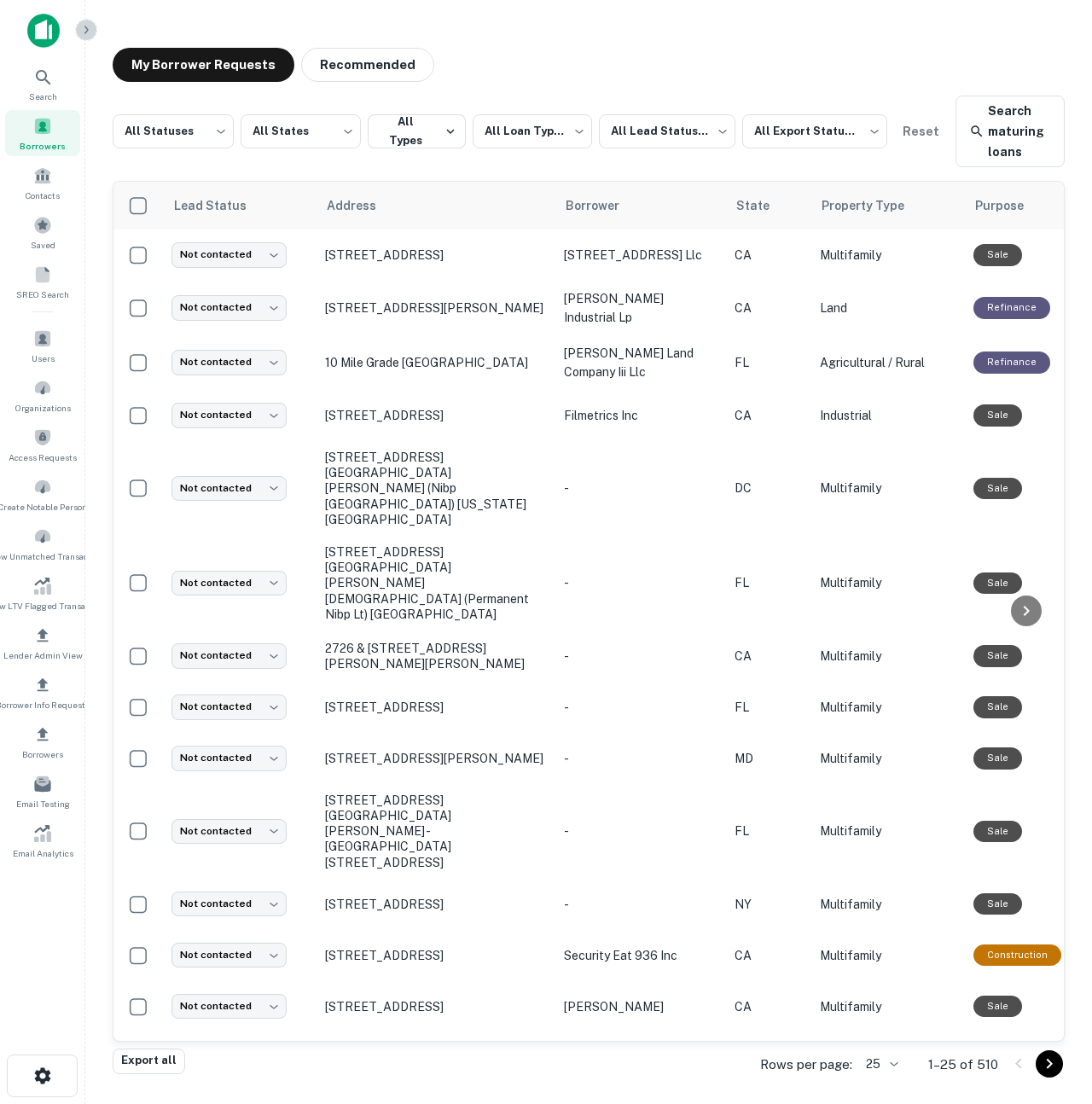
click at [83, 33] on icon "button" at bounding box center [86, 30] width 14 height 14
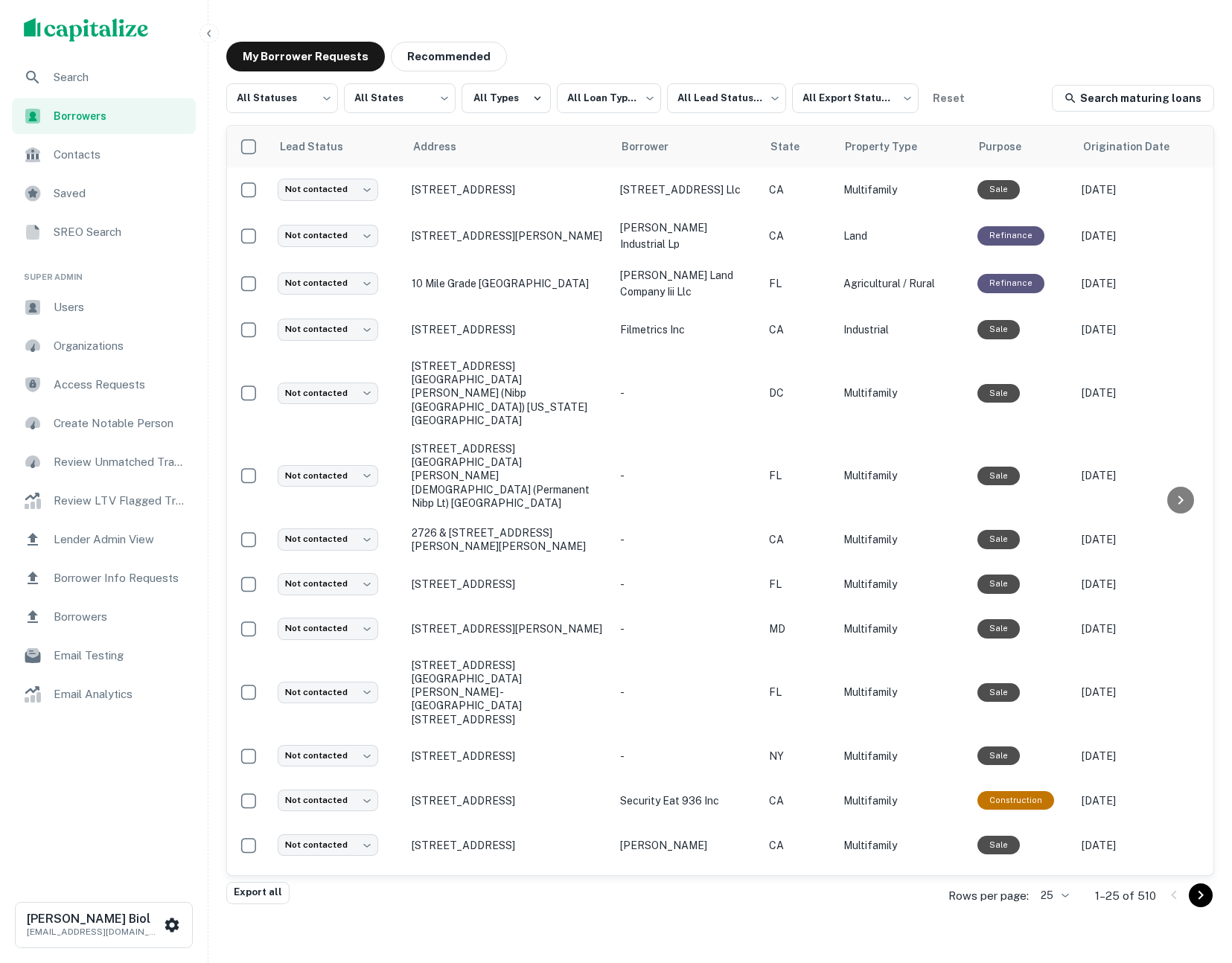
click at [112, 586] on span "Borrower Info Requests" at bounding box center [119, 578] width 133 height 18
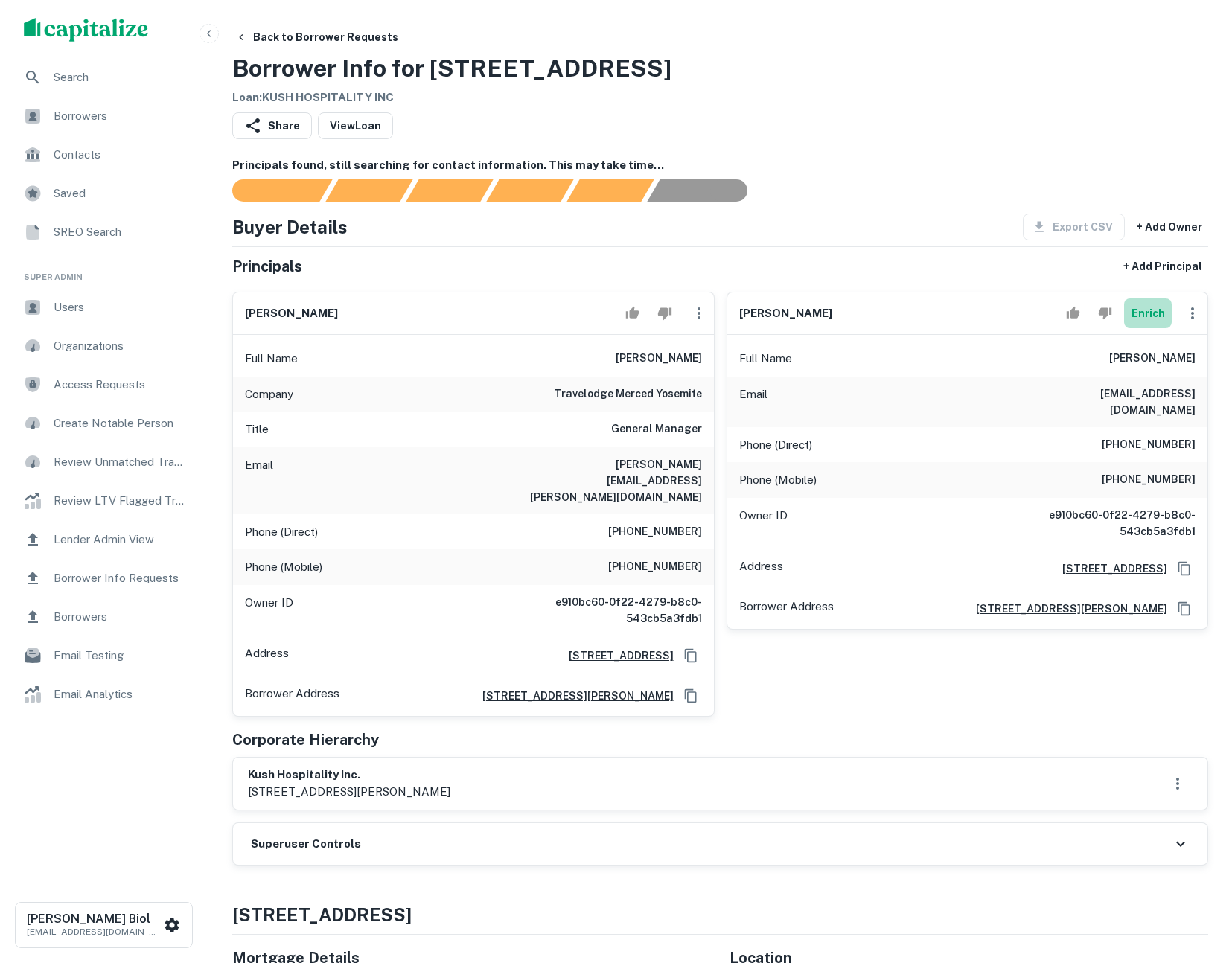
click at [1146, 310] on button "Enrich" at bounding box center [1148, 313] width 47 height 30
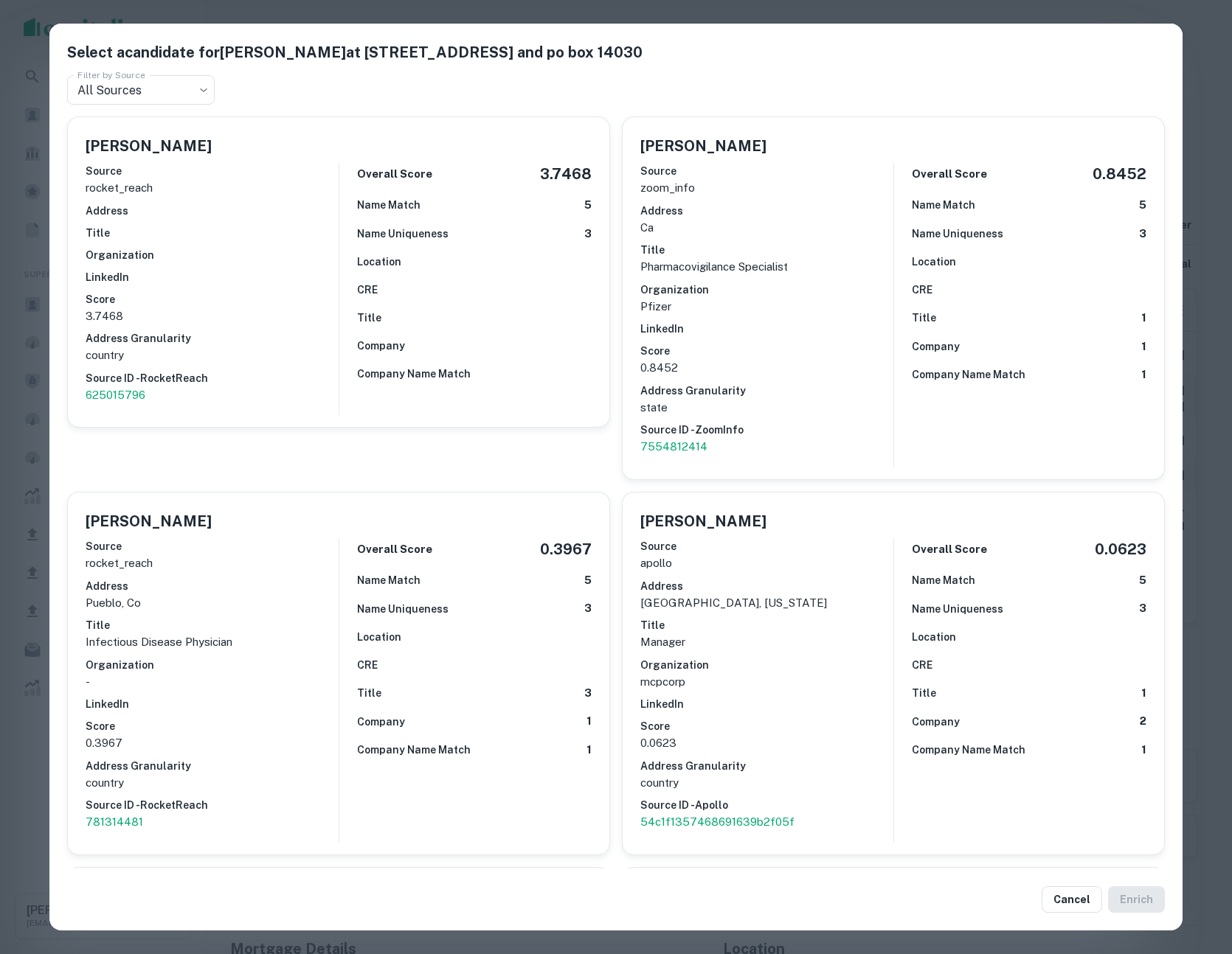
click at [882, 14] on div "Select a candidate for [PERSON_NAME] at [STREET_ADDRESS] and po box 14030 Filte…" at bounding box center [616, 477] width 1232 height 954
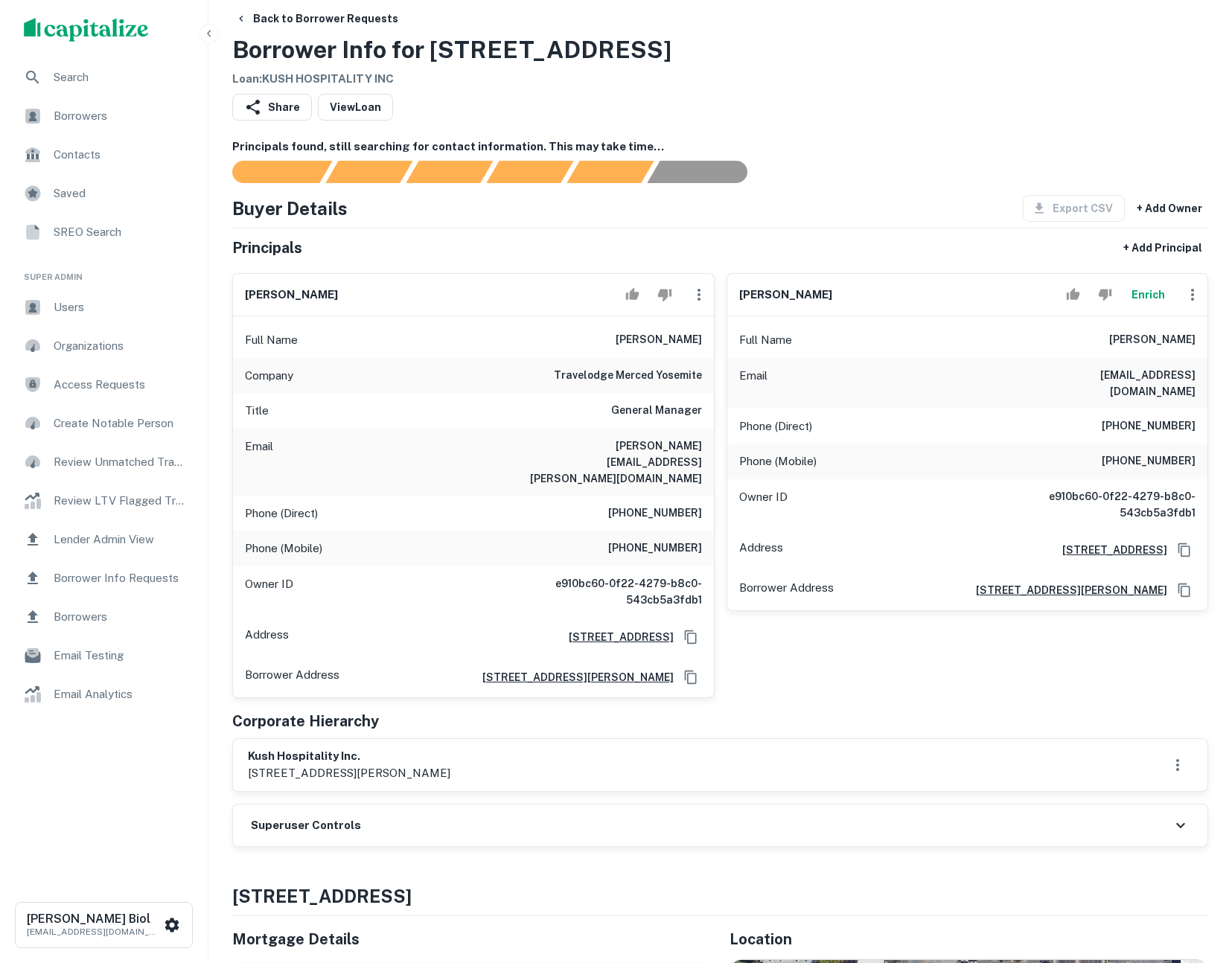
click at [477, 805] on div "Superuser Controls" at bounding box center [720, 825] width 974 height 42
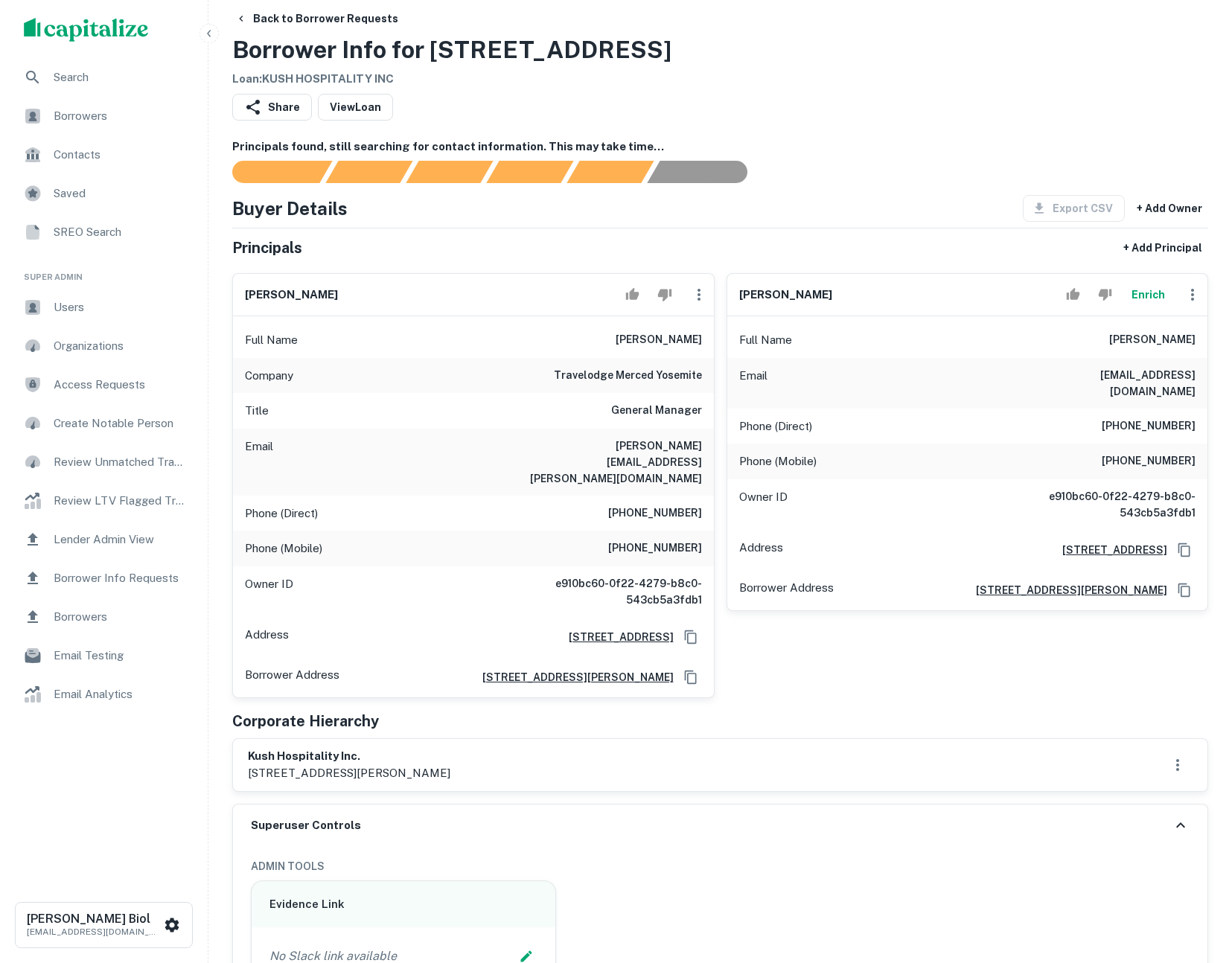
scroll to position [423, 0]
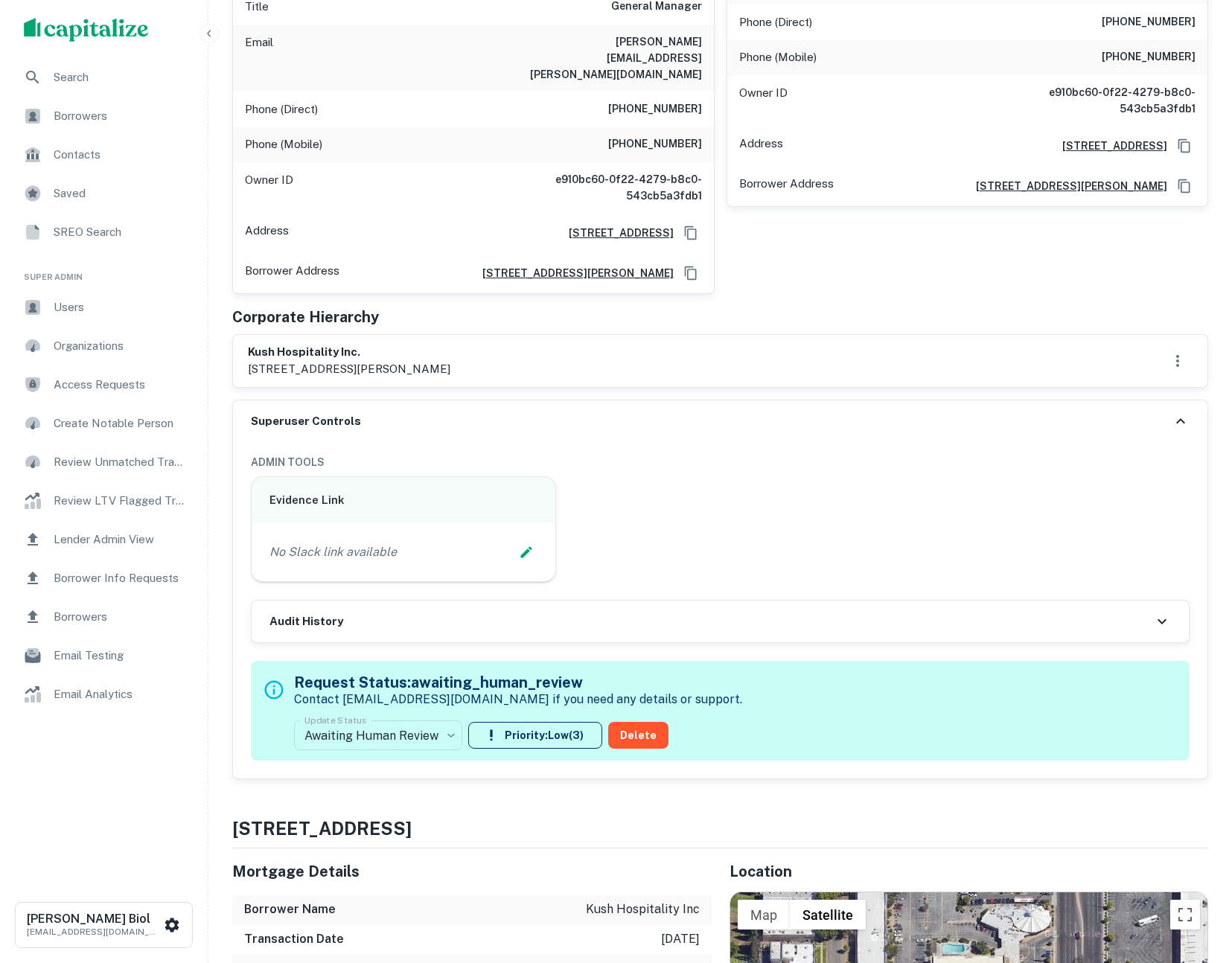
click at [609, 600] on div "Audit History" at bounding box center [720, 621] width 937 height 42
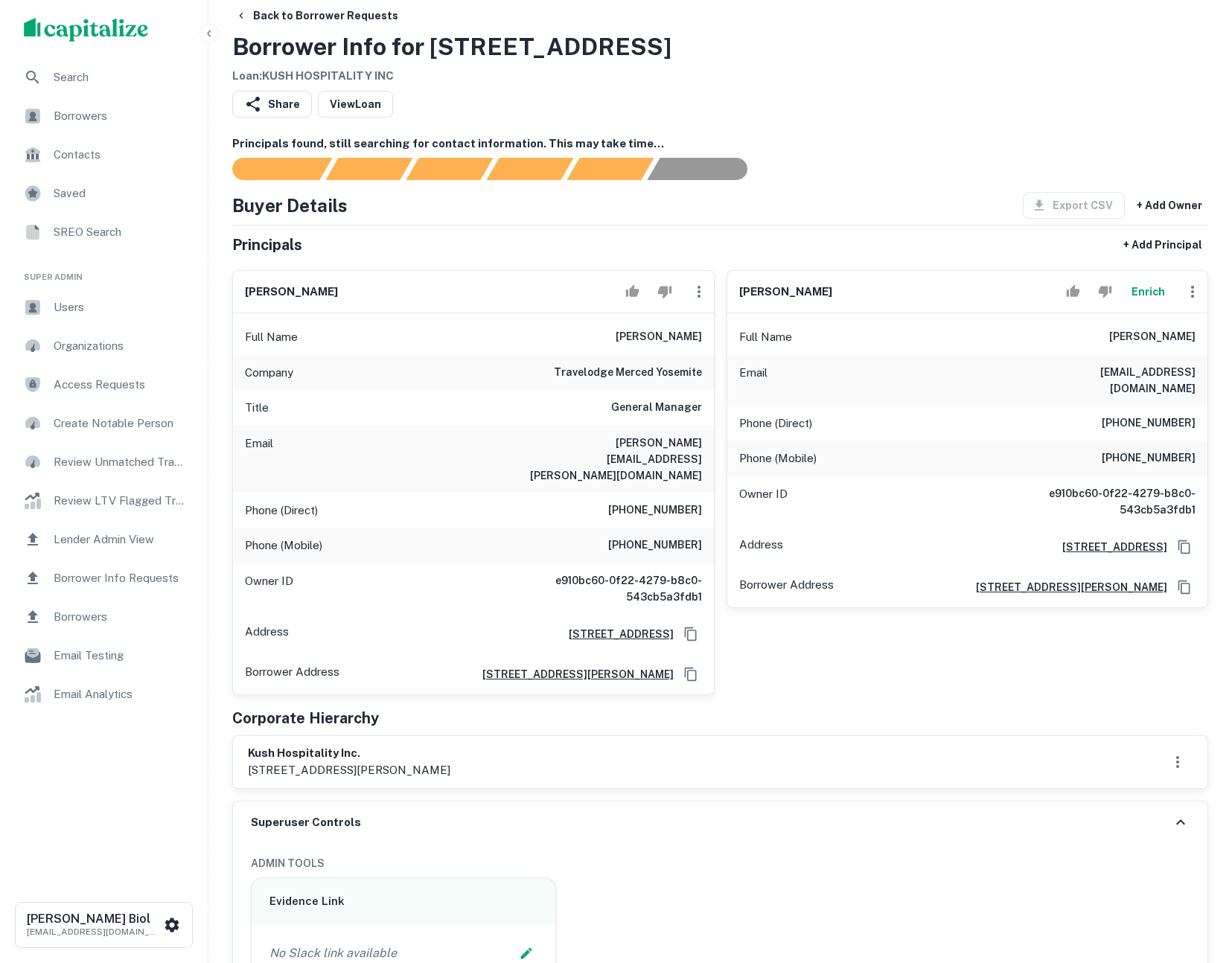
scroll to position [0, 0]
